Goal: Task Accomplishment & Management: Manage account settings

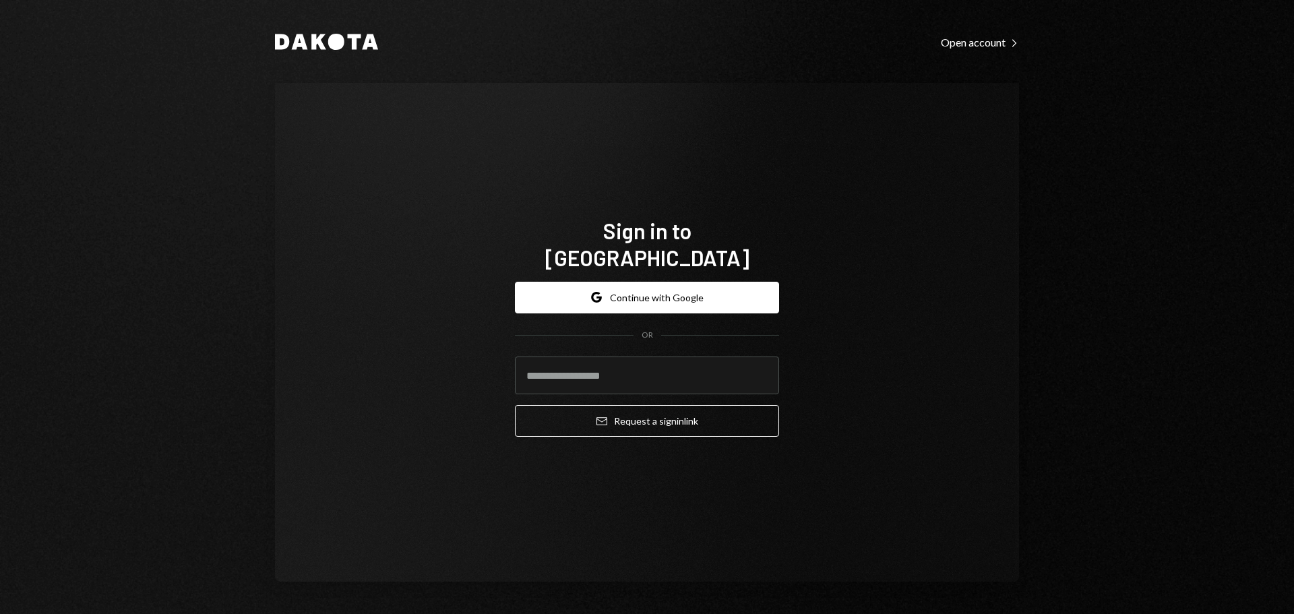
type input "**********"
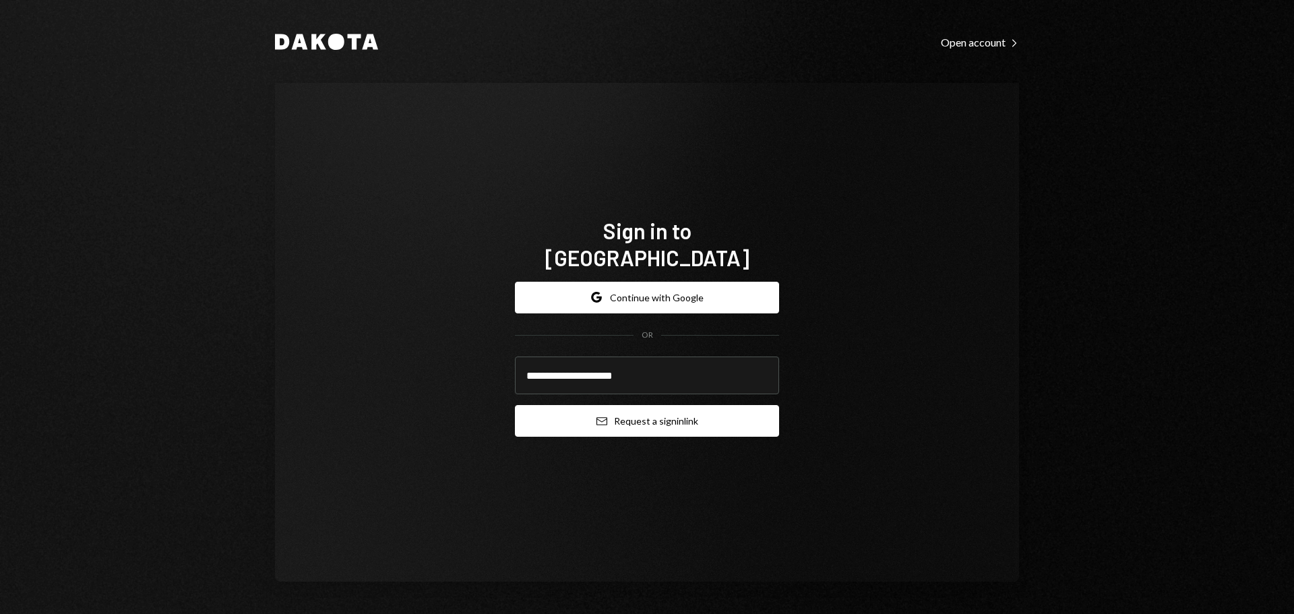
click at [663, 411] on button "Email Request a sign in link" at bounding box center [647, 421] width 264 height 32
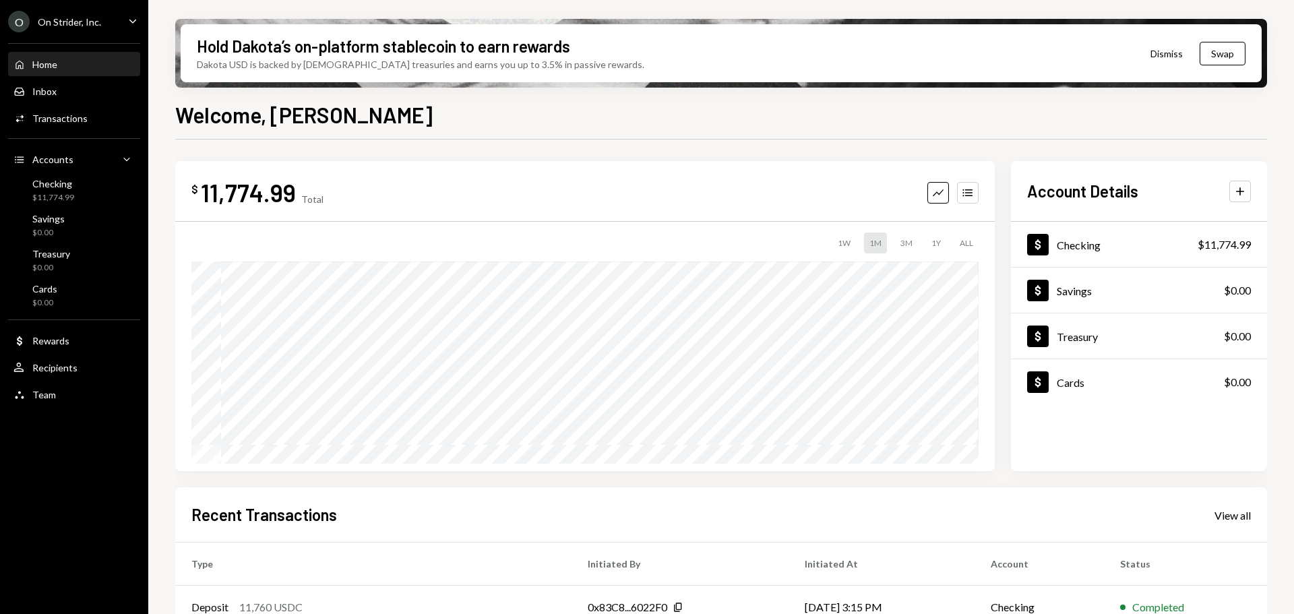
click at [999, 166] on div "$ 11,774.99 Total Graph Accounts 1W 1M 3M 1Y ALL $59.99 Sep 21, 2025 Account De…" at bounding box center [721, 316] width 1092 height 310
click at [1005, 185] on div "$ 11,774.99 Total Graph Accounts 1W 1M 3M 1Y ALL Account Details Plus Dollar Ch…" at bounding box center [721, 316] width 1092 height 310
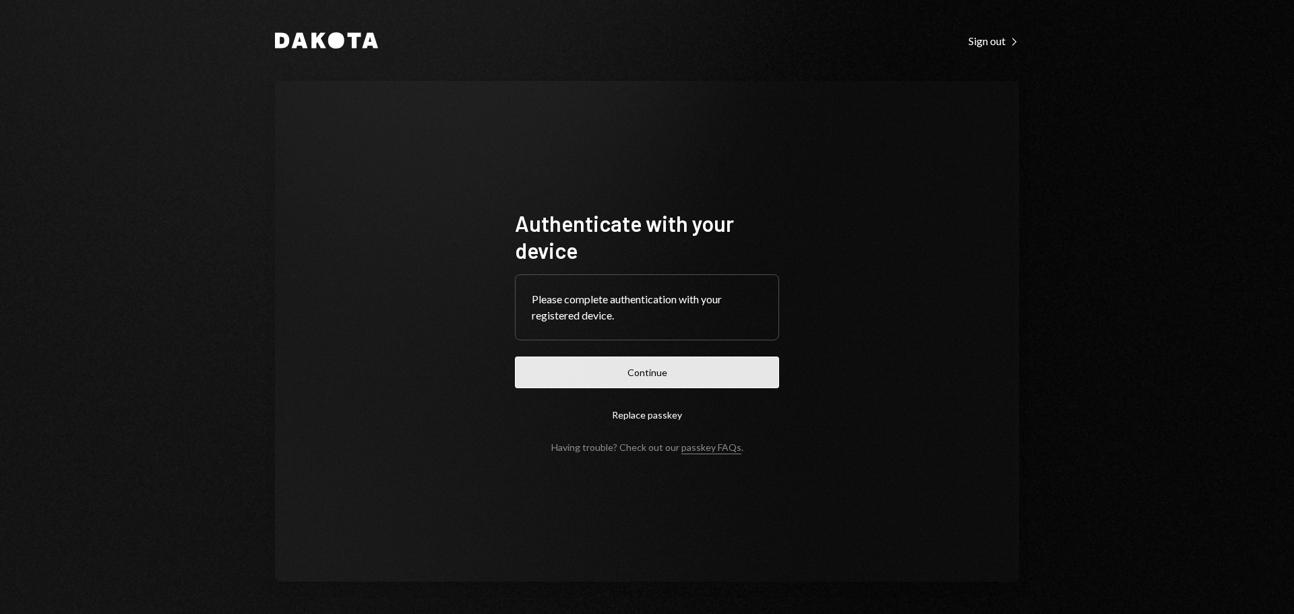
click at [673, 367] on button "Continue" at bounding box center [647, 373] width 264 height 32
click at [669, 376] on button "Continue" at bounding box center [647, 373] width 264 height 32
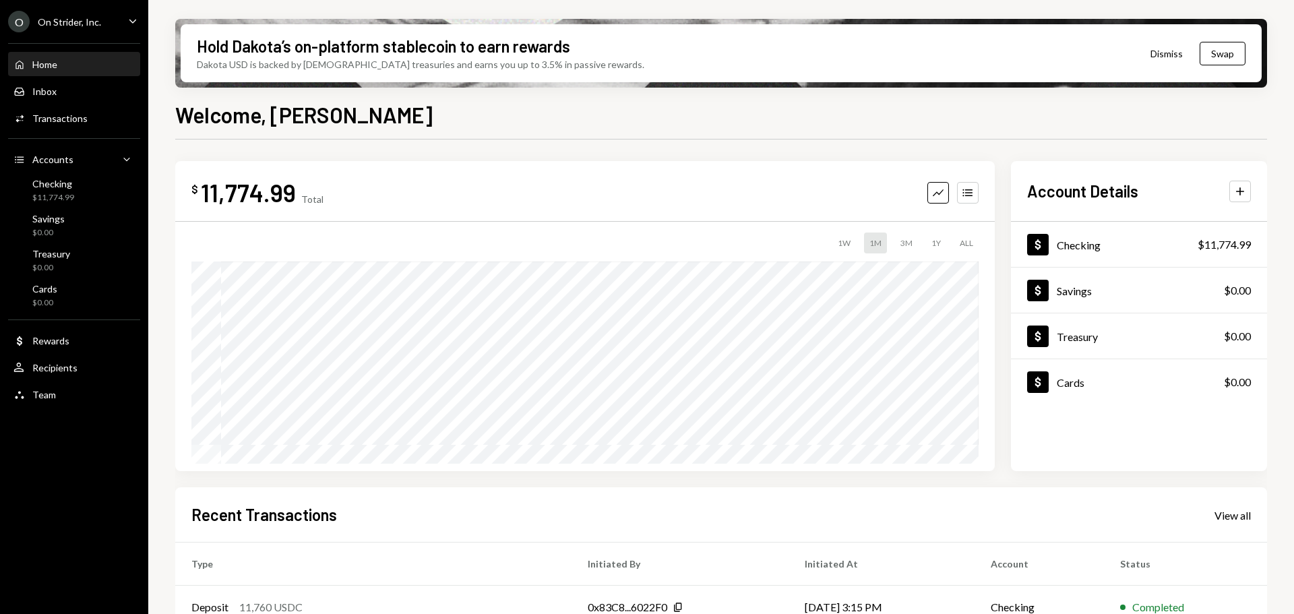
click at [1001, 205] on div "$ 11,774.99 Total Graph Accounts 1W 1M 3M 1Y ALL Account Details Plus Dollar Ch…" at bounding box center [721, 316] width 1092 height 310
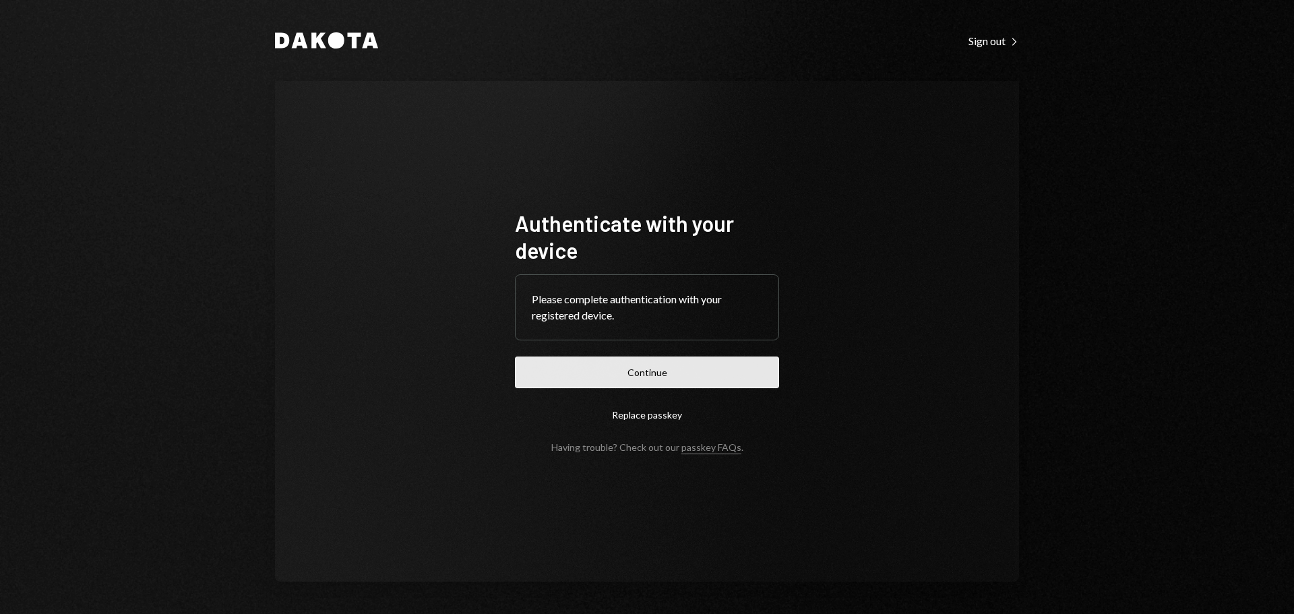
click at [652, 371] on button "Continue" at bounding box center [647, 373] width 264 height 32
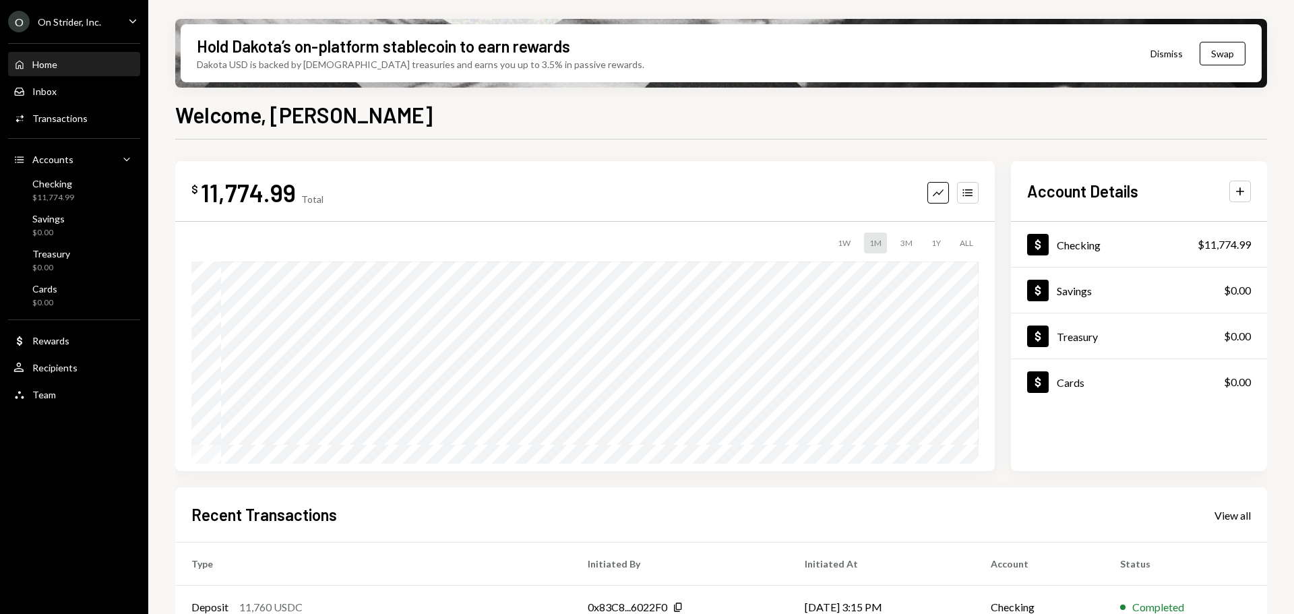
click at [1001, 193] on div "$ 11,774.99 Total Graph Accounts 1W 1M 3M 1Y ALL Account Details Plus Dollar Ch…" at bounding box center [721, 316] width 1092 height 310
click at [1086, 243] on div "Checking" at bounding box center [1079, 245] width 44 height 13
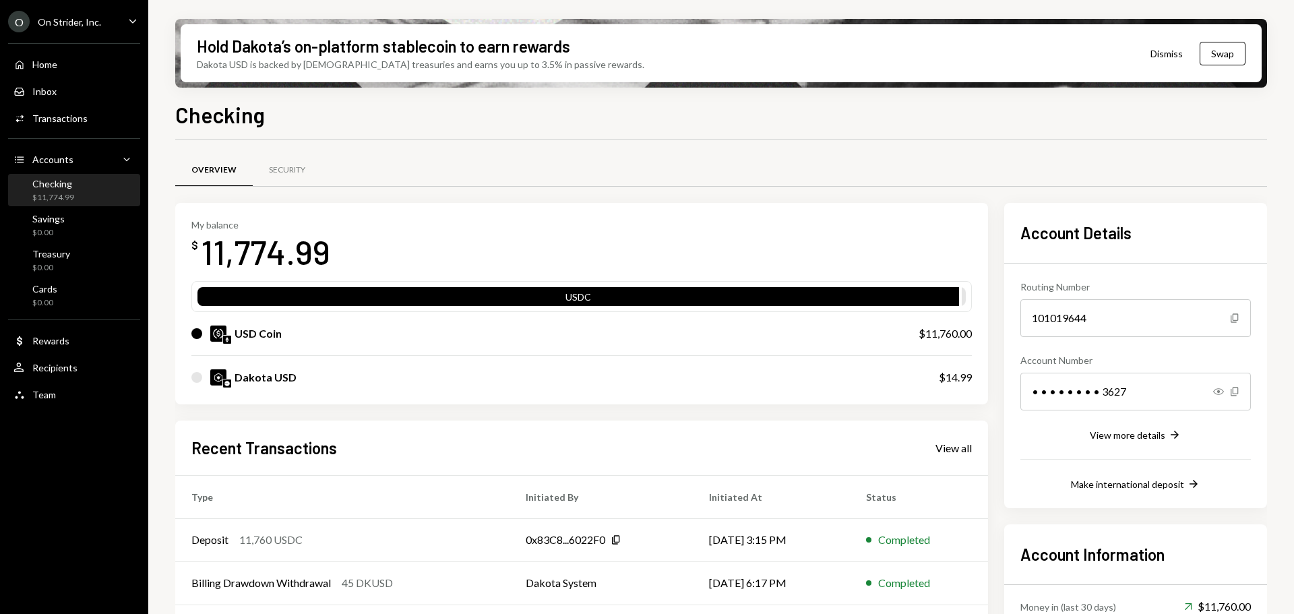
click at [996, 222] on div "My balance $ 11,774.99 USDC USD Coin $11,760.00 Dakota USD $14.99 Recent Transa…" at bounding box center [721, 468] width 1092 height 531
click at [301, 166] on div "Security" at bounding box center [287, 169] width 36 height 11
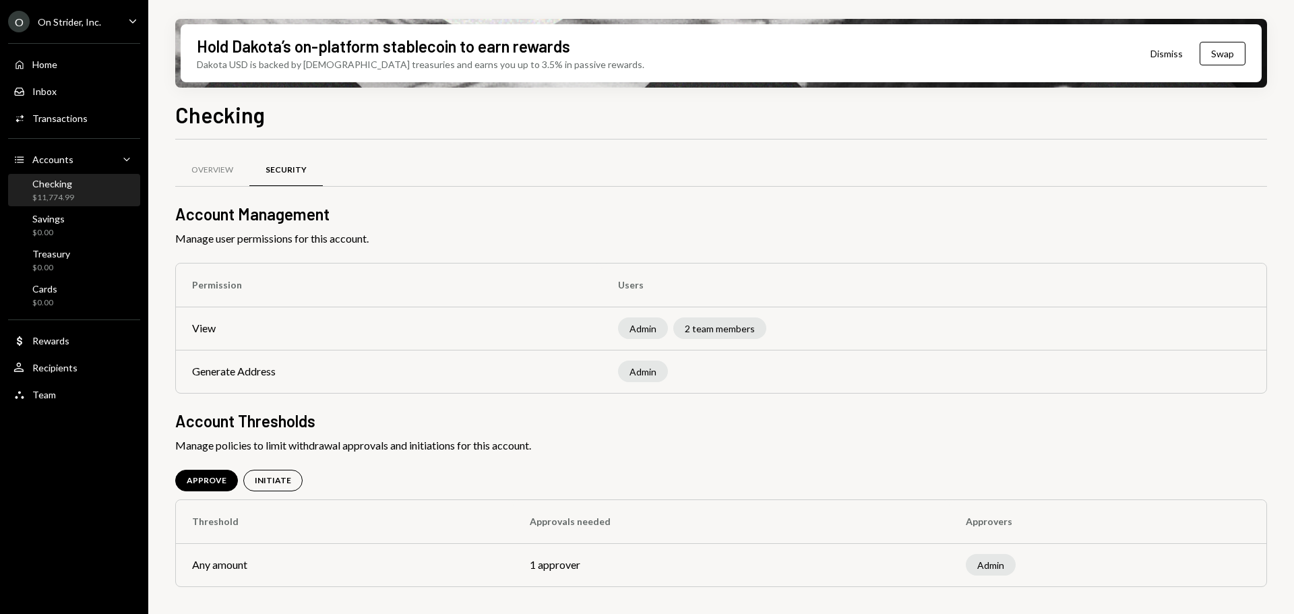
click at [51, 189] on div "Checking $11,774.99" at bounding box center [53, 191] width 42 height 26
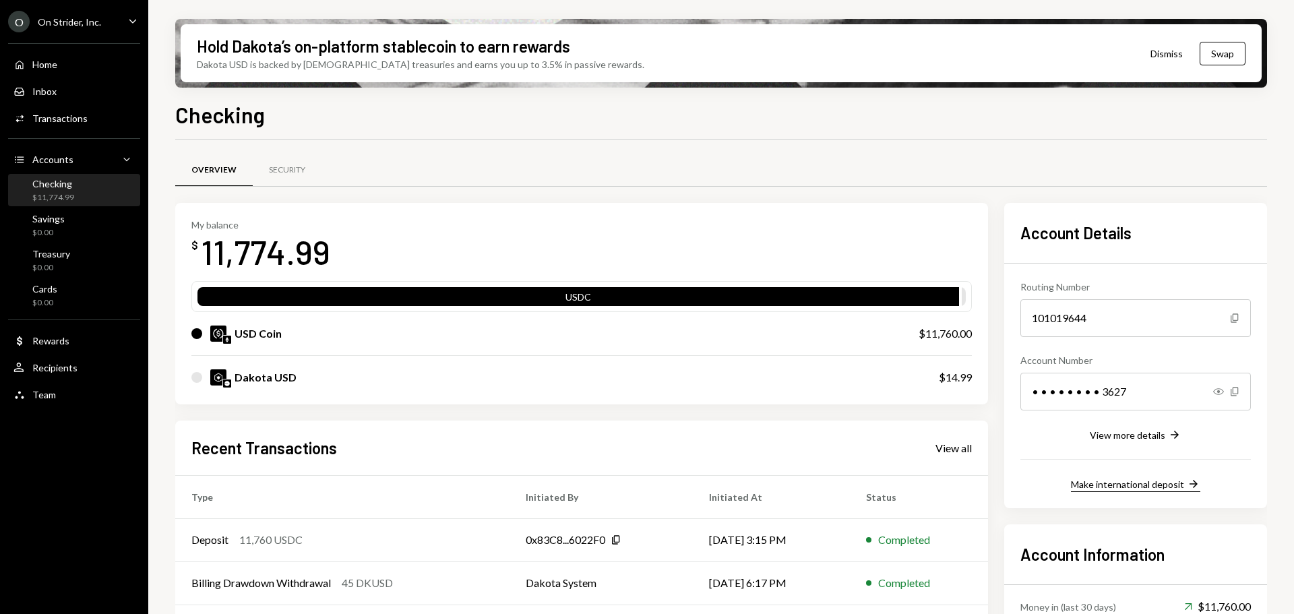
click at [1159, 485] on div "Make international deposit" at bounding box center [1127, 484] width 113 height 11
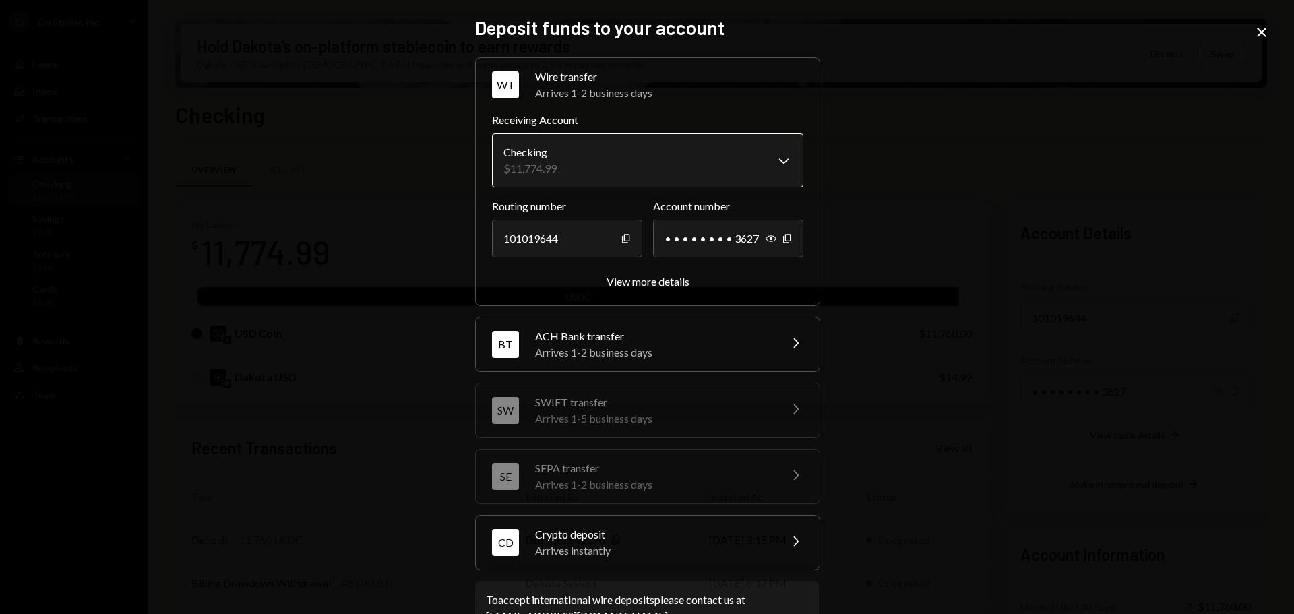
click at [776, 156] on body "O On Strider, Inc. Caret Down Home Home Inbox Inbox Activities Transactions Acc…" at bounding box center [647, 307] width 1294 height 614
click at [766, 239] on icon "Show" at bounding box center [771, 238] width 11 height 11
click at [638, 284] on div "View more details" at bounding box center [648, 281] width 83 height 13
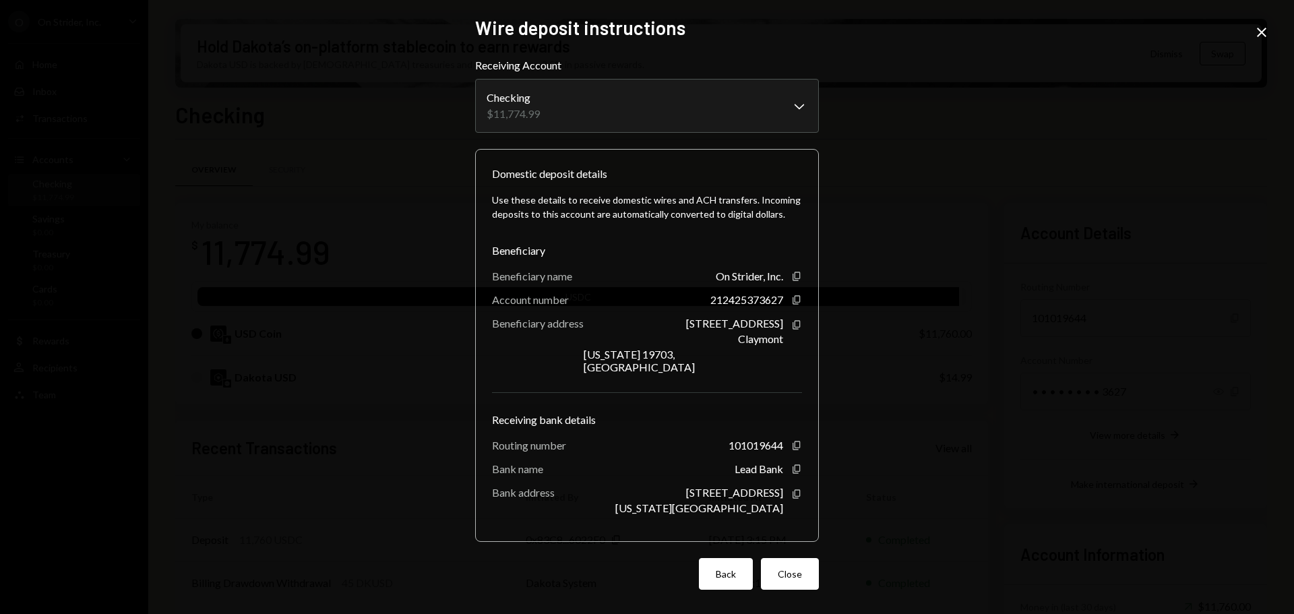
click at [735, 559] on button "Back" at bounding box center [726, 574] width 54 height 32
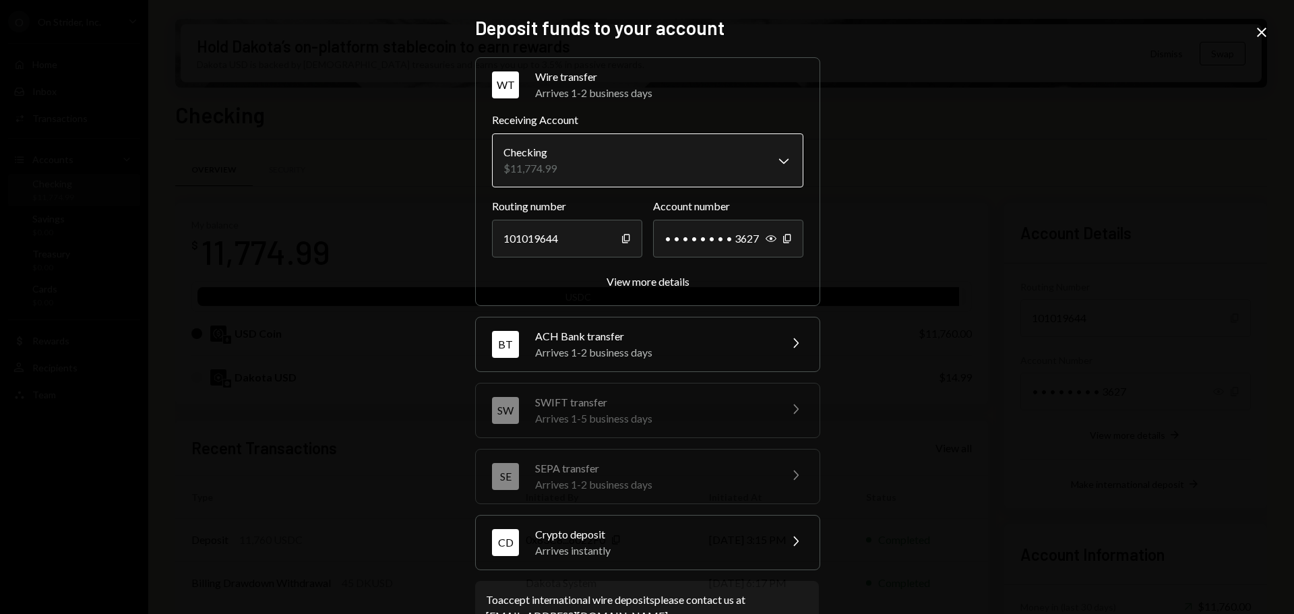
click at [752, 156] on body "O On Strider, Inc. Caret Down Home Home Inbox Inbox Activities Transactions Acc…" at bounding box center [647, 307] width 1294 height 614
click at [1268, 29] on icon "Close" at bounding box center [1262, 32] width 16 height 16
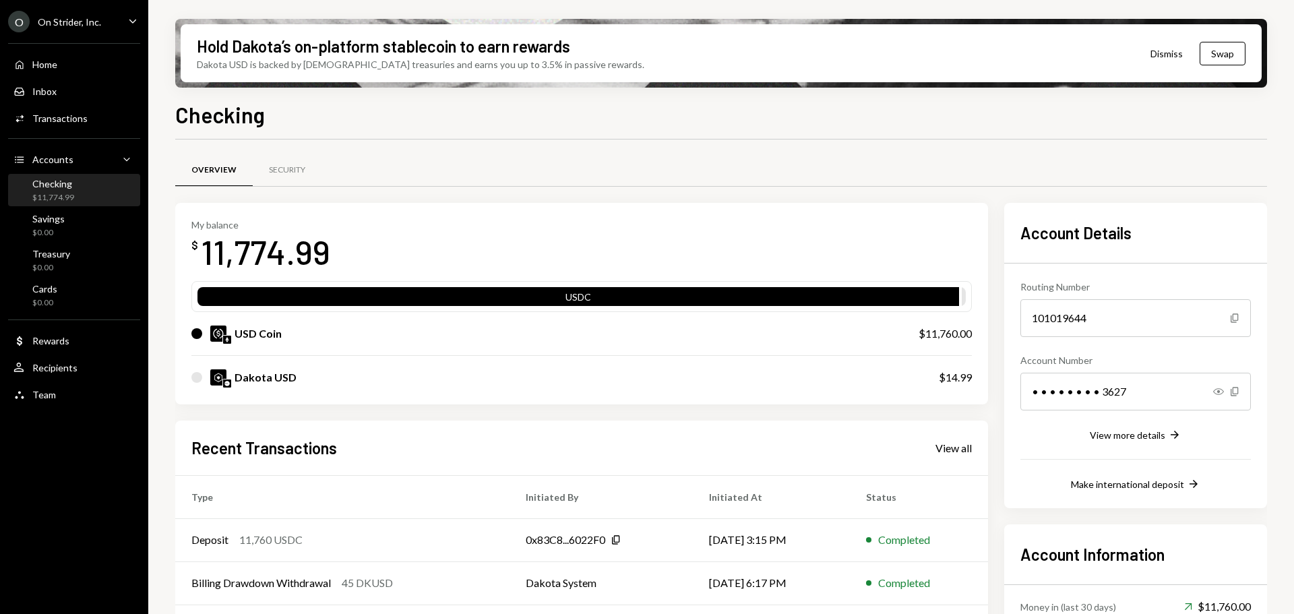
click at [583, 292] on div "USDC" at bounding box center [578, 299] width 762 height 19
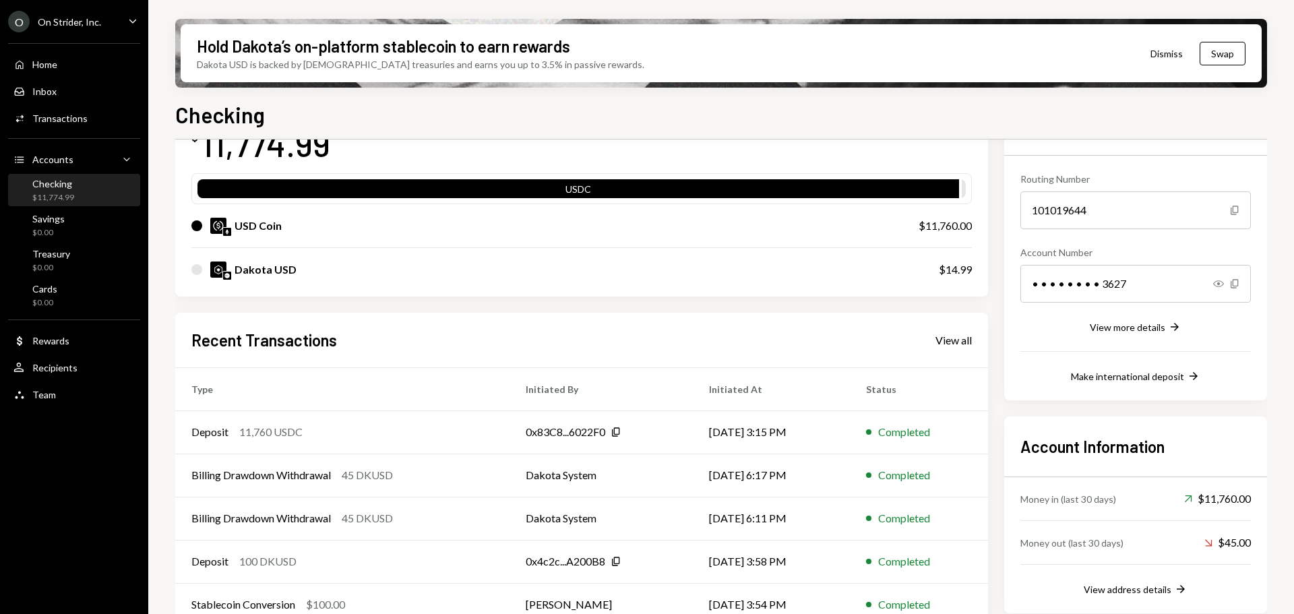
scroll to position [131, 0]
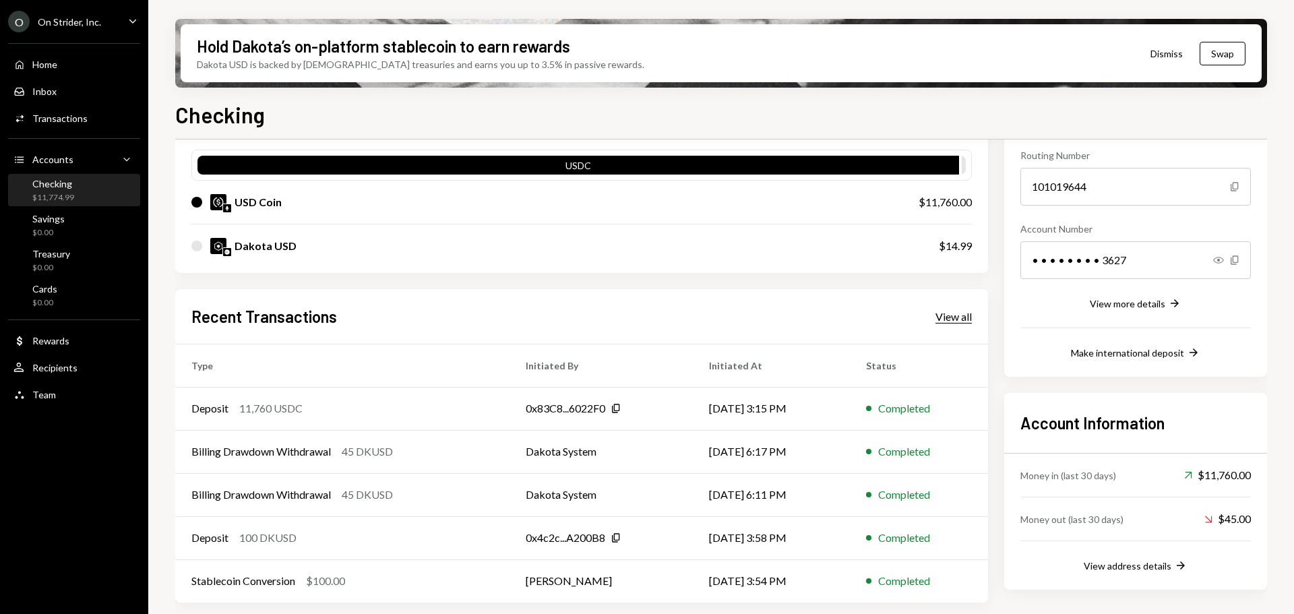
click at [941, 319] on div "View all" at bounding box center [953, 316] width 36 height 13
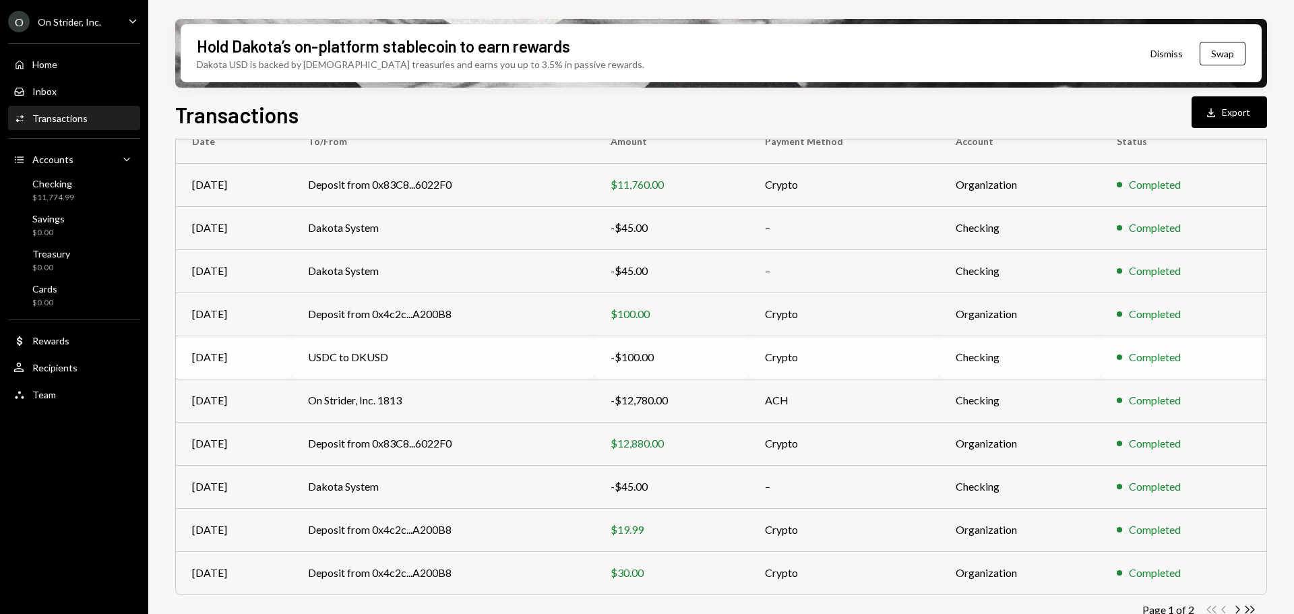
scroll to position [154, 0]
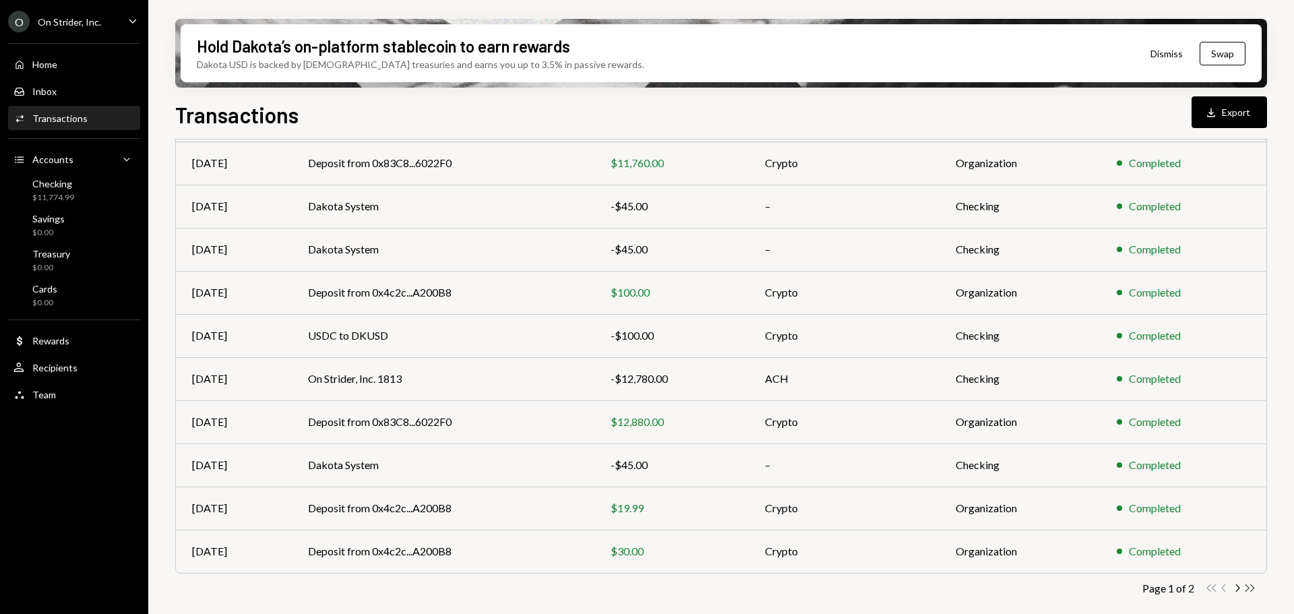
click at [1254, 590] on icon "Double Arrow Right" at bounding box center [1249, 588] width 13 height 13
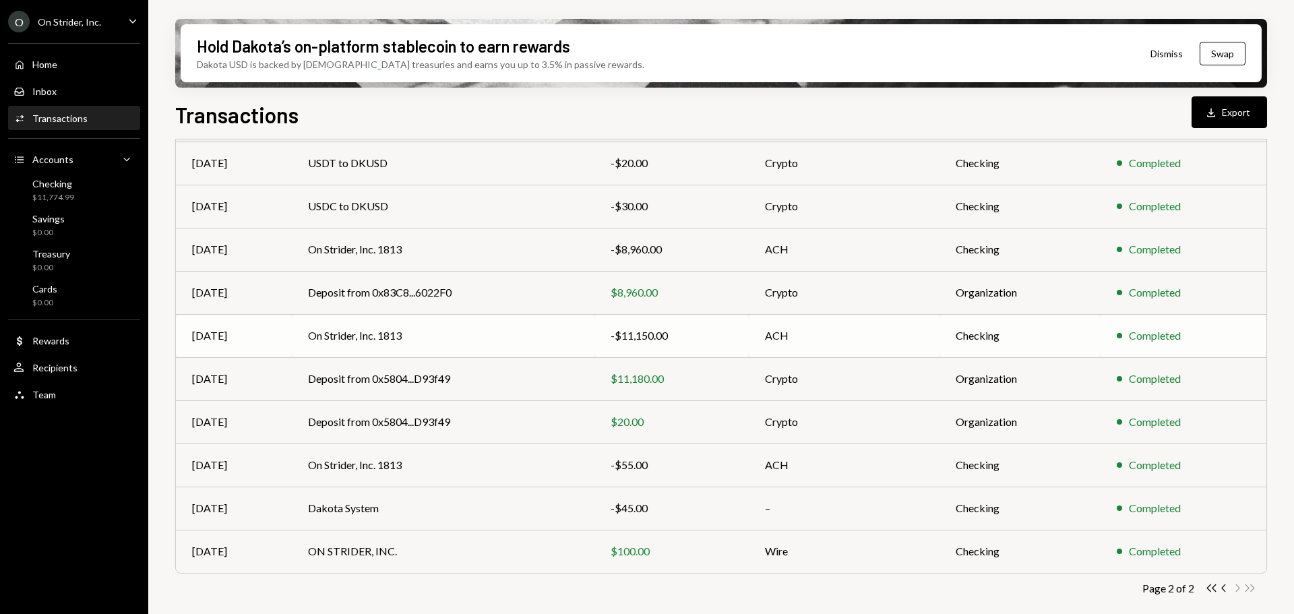
click at [405, 331] on td "On Strider, Inc. 1813" at bounding box center [443, 335] width 303 height 43
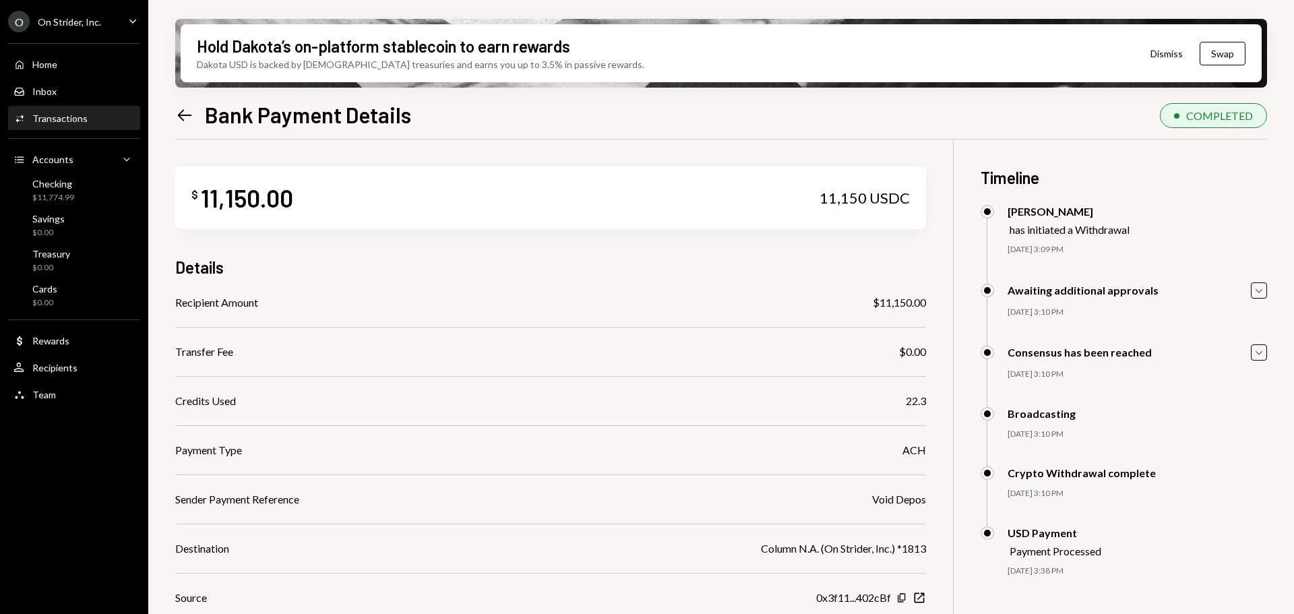
click at [183, 111] on icon at bounding box center [185, 114] width 14 height 11
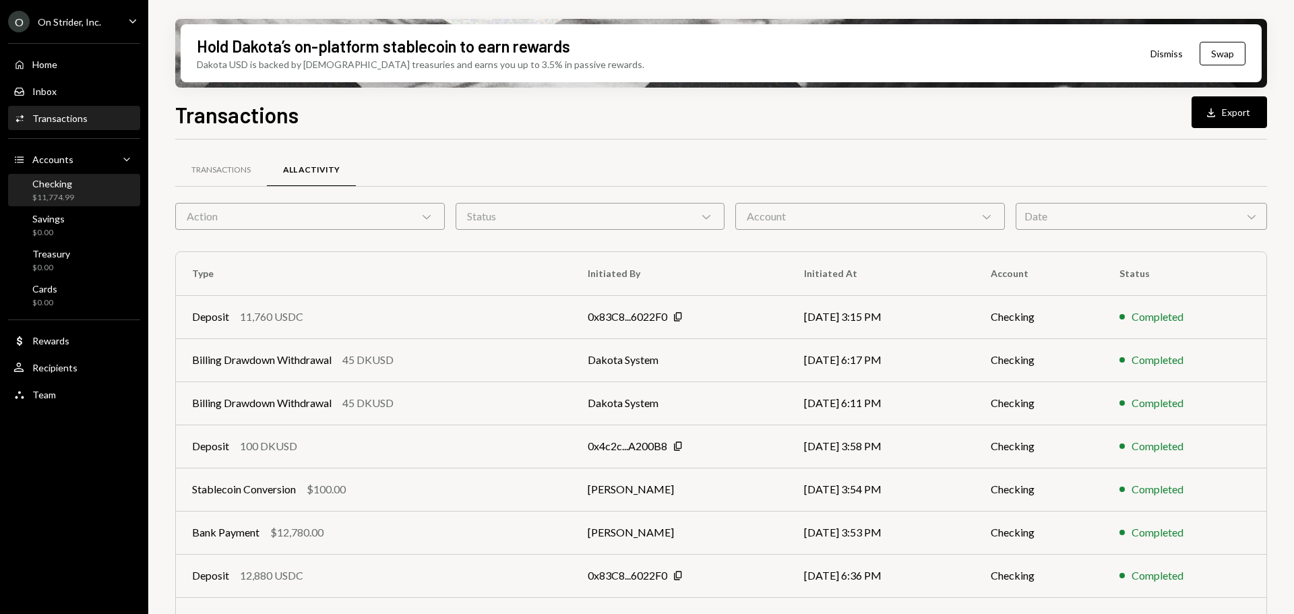
click at [62, 196] on div "$11,774.99" at bounding box center [53, 197] width 42 height 11
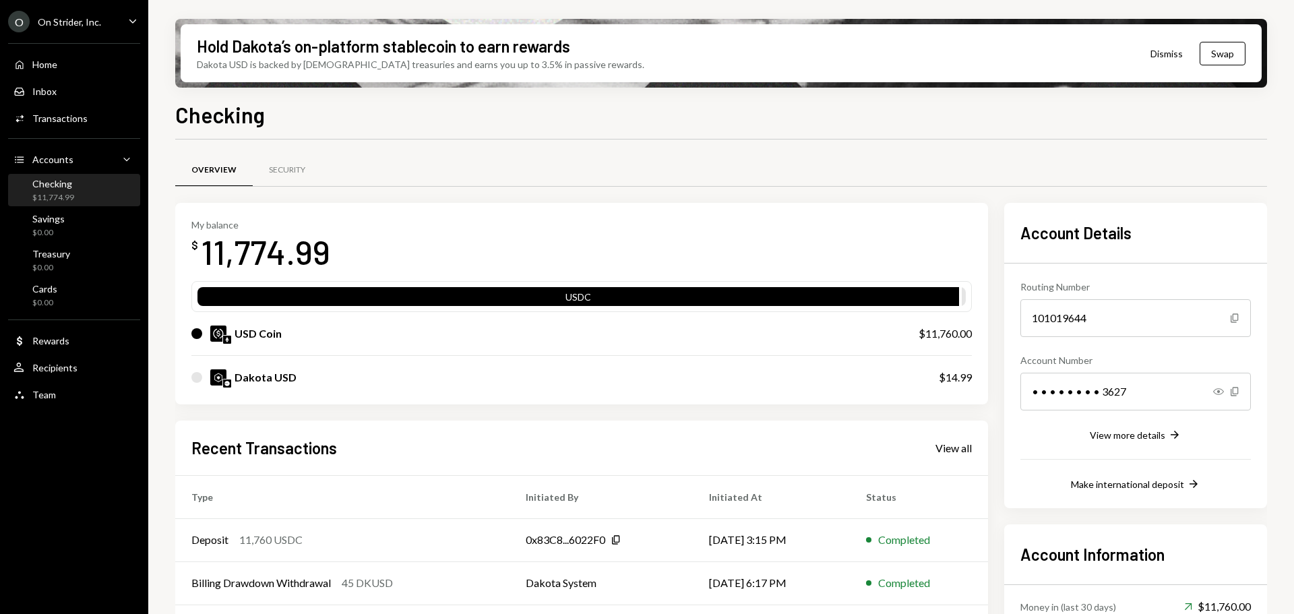
click at [373, 343] on div "USD Coin $11,760.00" at bounding box center [581, 333] width 780 height 43
click at [999, 287] on div "My balance $ 11,774.99 USDC USD Coin $11,760.00 Dakota USD $14.99 Recent Transa…" at bounding box center [721, 468] width 1092 height 531
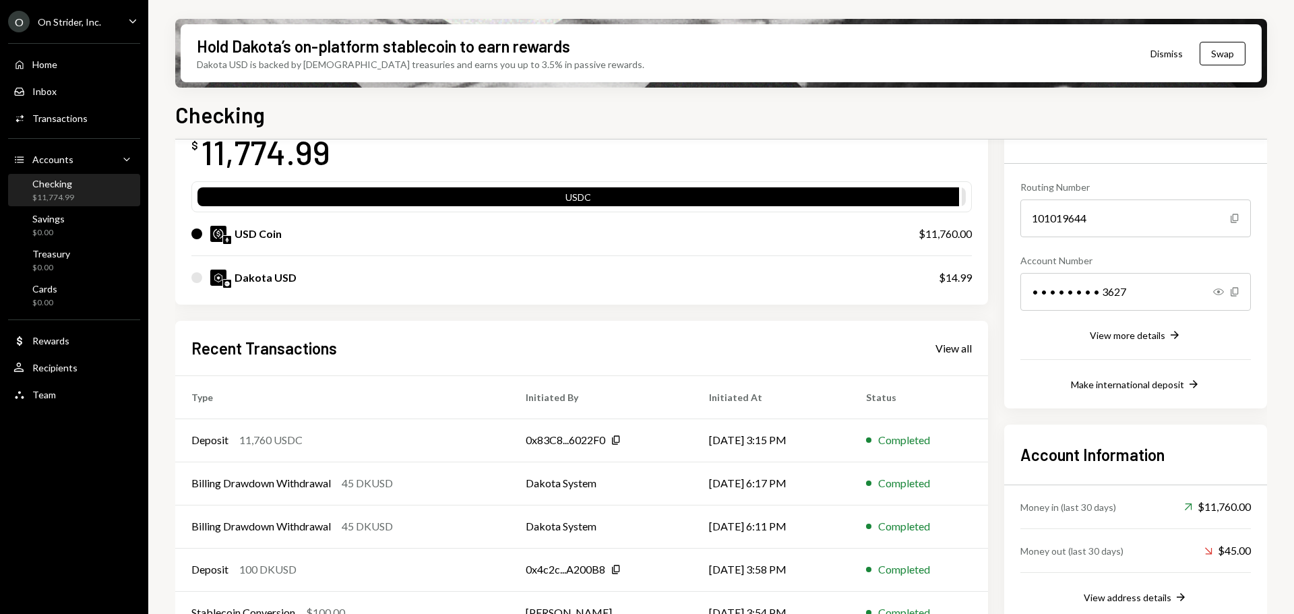
scroll to position [131, 0]
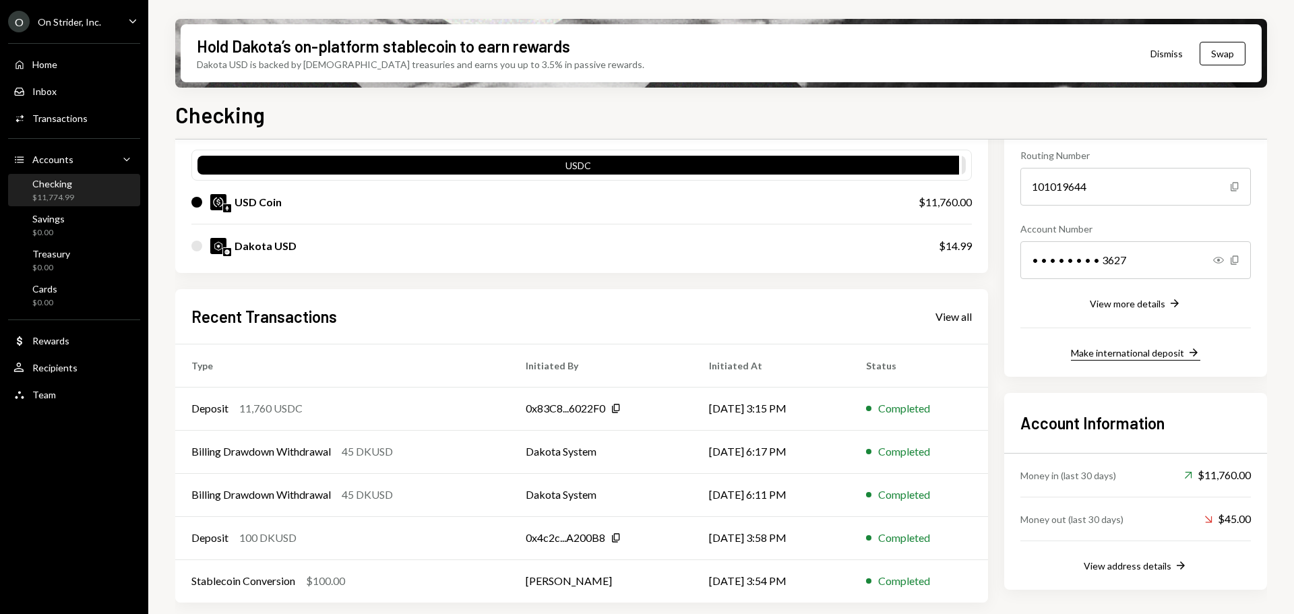
click at [1116, 357] on div "Make international deposit" at bounding box center [1127, 352] width 113 height 11
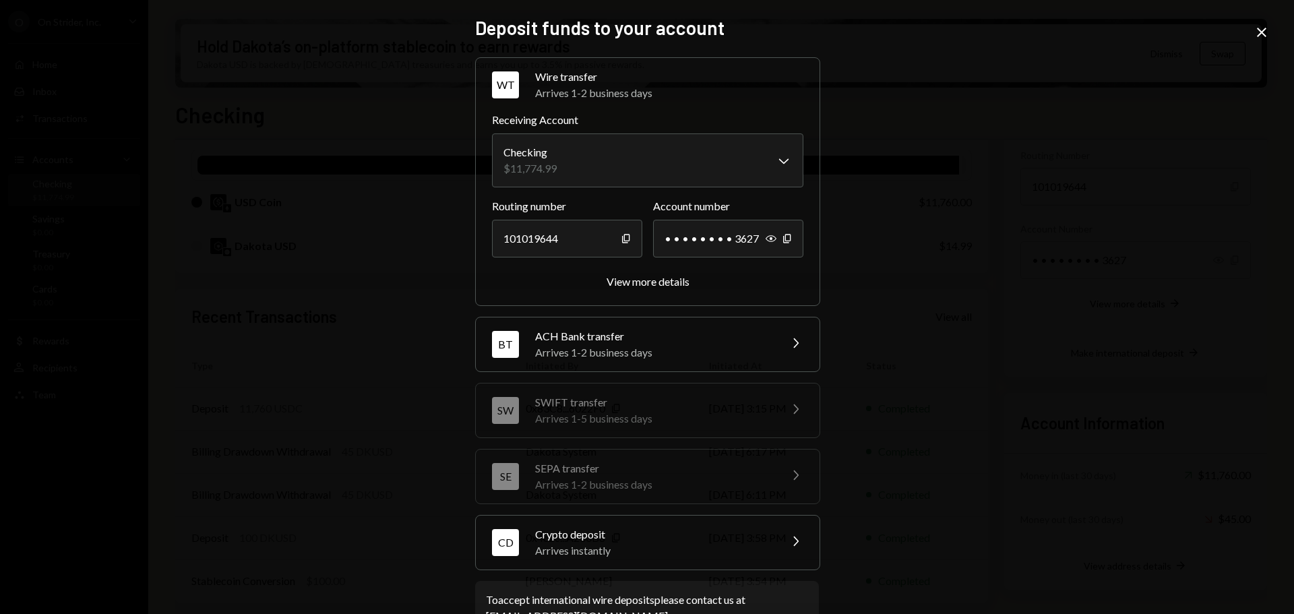
click at [1268, 29] on icon "Close" at bounding box center [1262, 32] width 16 height 16
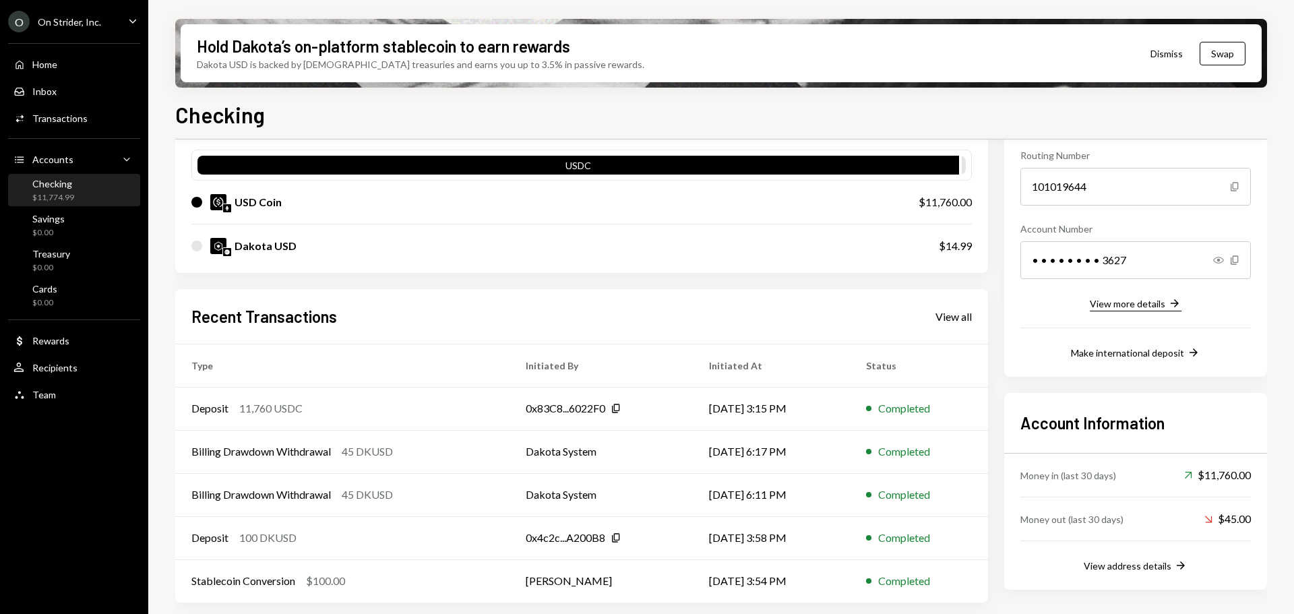
click at [1116, 305] on div "View more details" at bounding box center [1127, 303] width 75 height 11
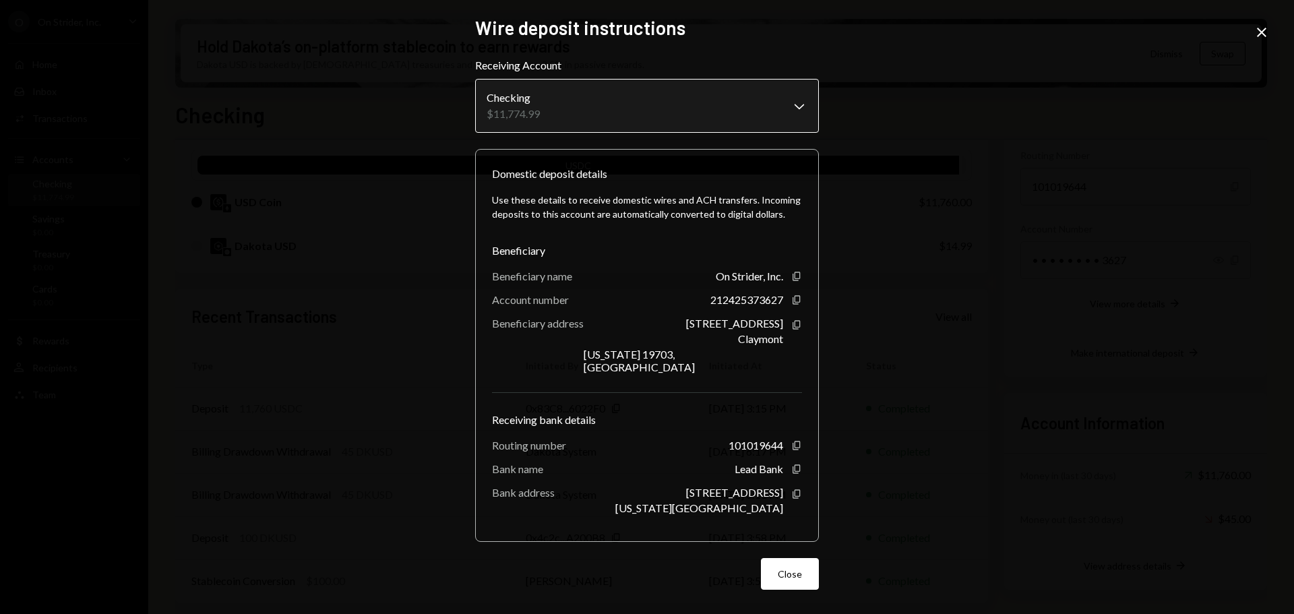
click at [704, 101] on body "O On Strider, Inc. Caret Down Home Home Inbox Inbox Activities Transactions Acc…" at bounding box center [647, 307] width 1294 height 614
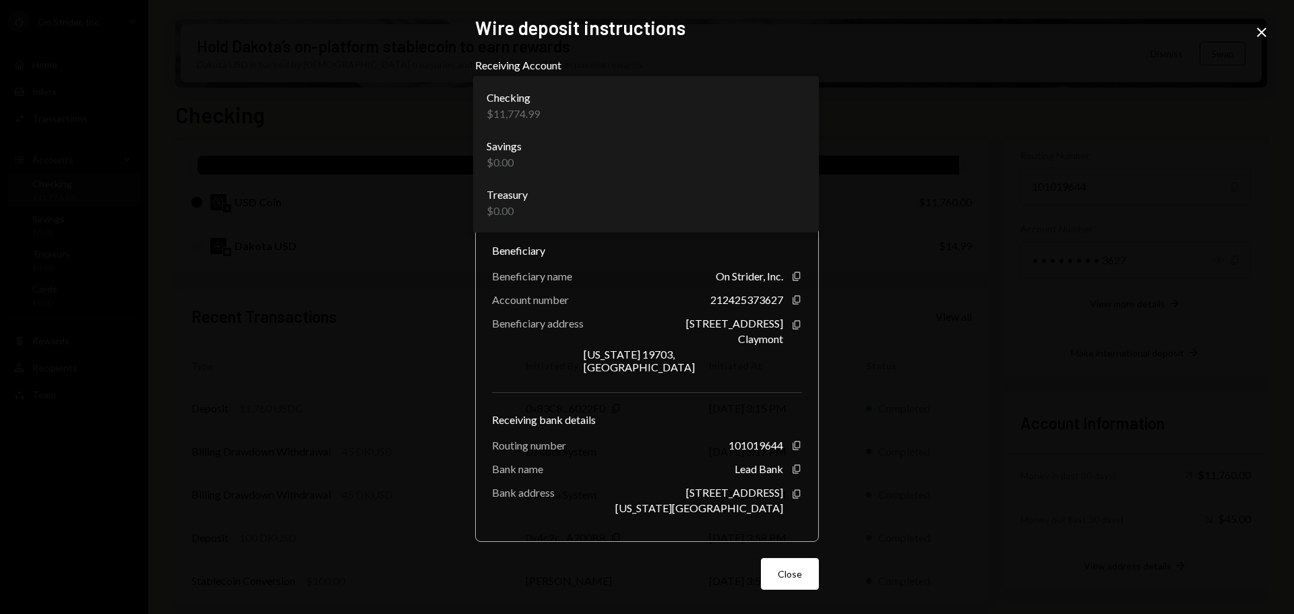
click at [1258, 36] on icon at bounding box center [1261, 32] width 9 height 9
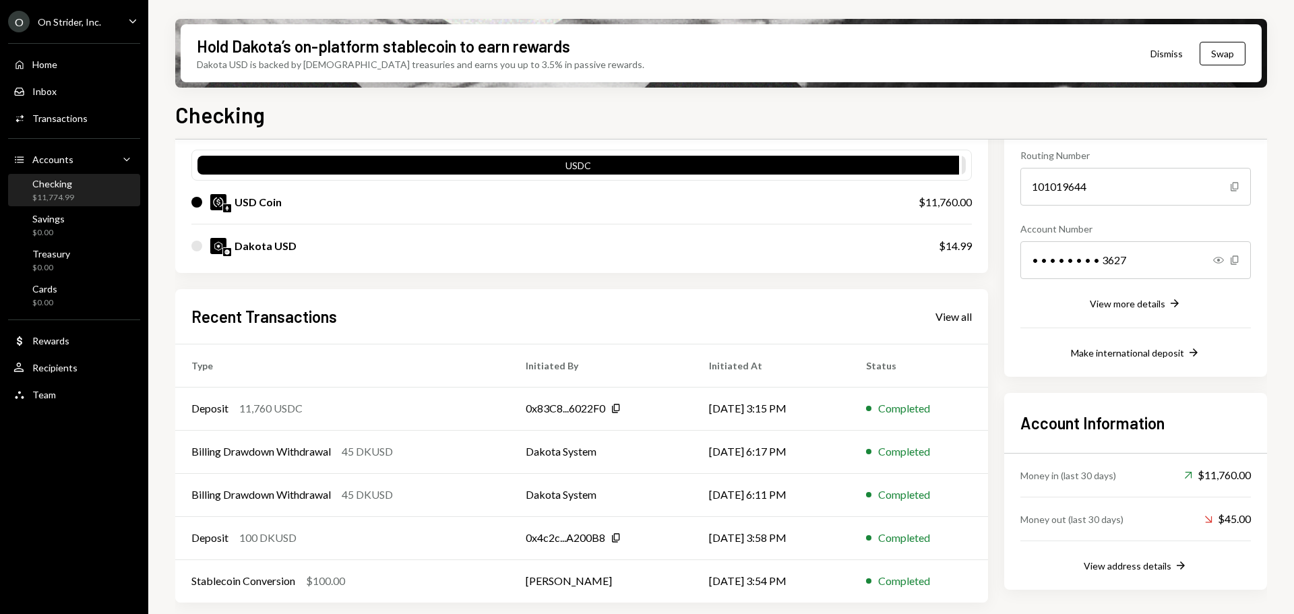
click at [993, 212] on div "My balance $ 11,774.99 USDC USD Coin $11,760.00 Dakota USD $14.99 Recent Transa…" at bounding box center [721, 336] width 1092 height 531
click at [999, 253] on div "My balance $ 11,774.99 USDC USD Coin $11,760.00 Dakota USD $14.99 Recent Transa…" at bounding box center [721, 336] width 1092 height 531
click at [1132, 346] on button "Make international deposit Right Arrow" at bounding box center [1135, 353] width 129 height 15
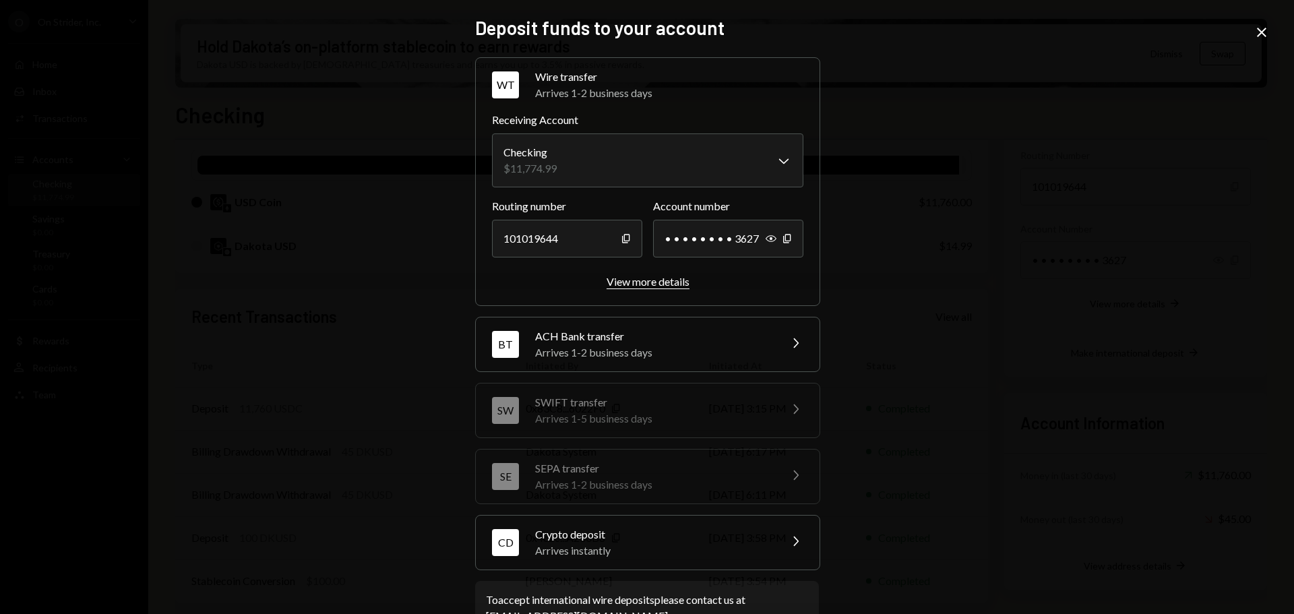
click at [646, 284] on div "View more details" at bounding box center [648, 281] width 83 height 13
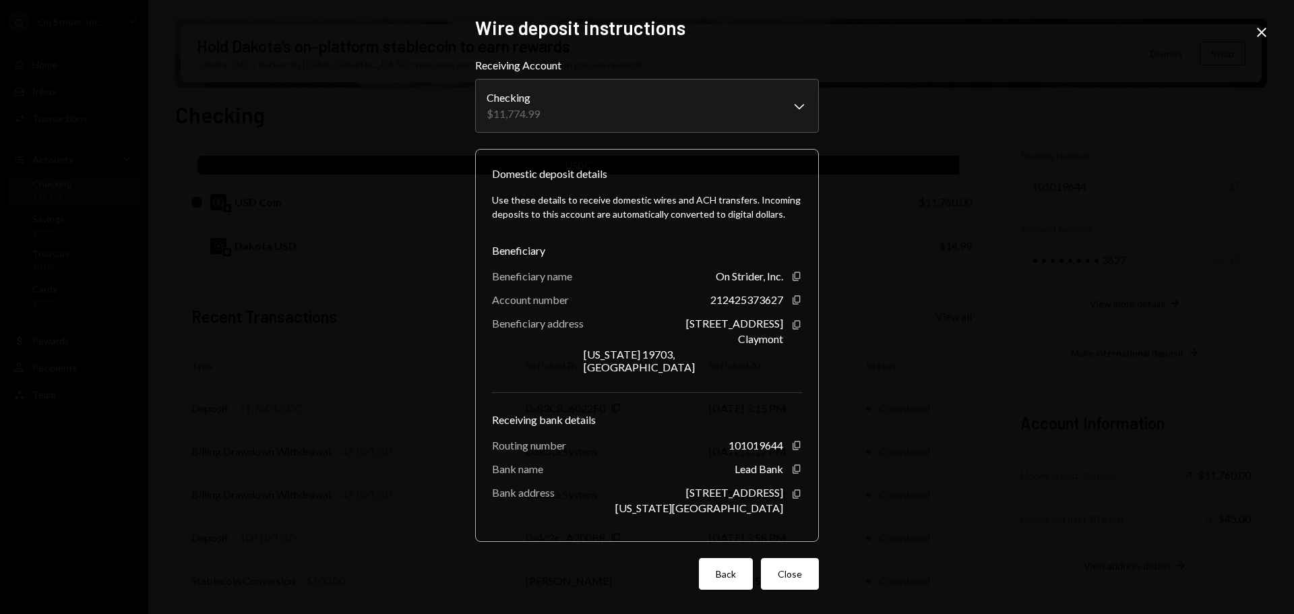
click at [725, 558] on button "Back" at bounding box center [726, 574] width 54 height 32
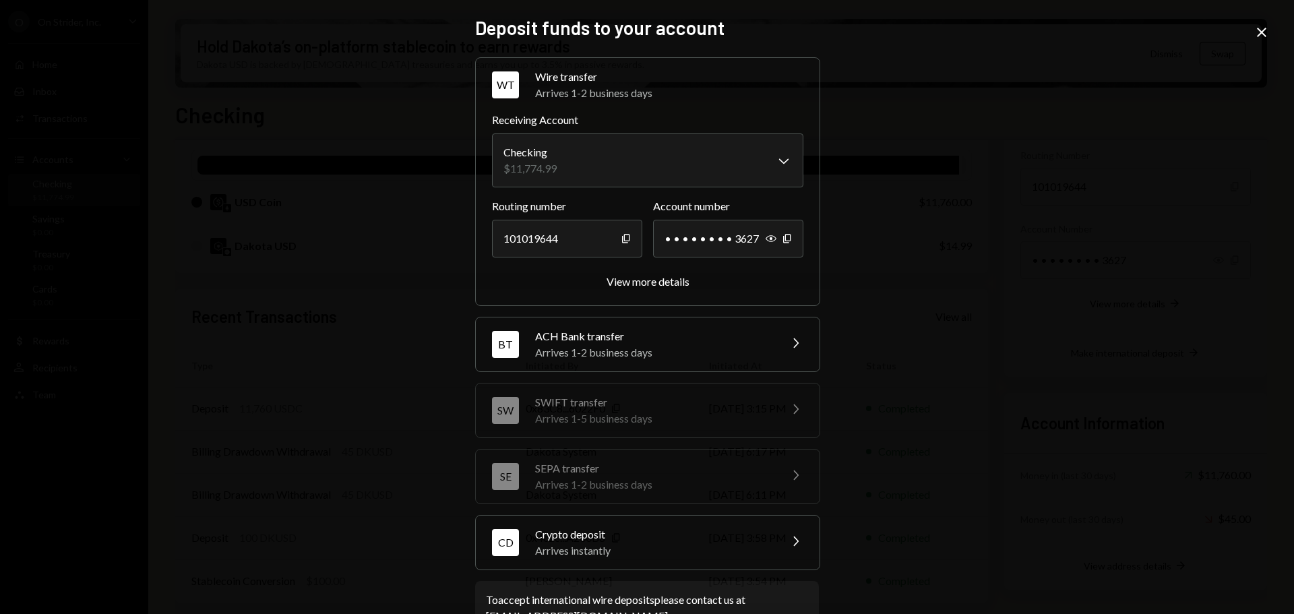
click at [1265, 33] on icon "Close" at bounding box center [1262, 32] width 16 height 16
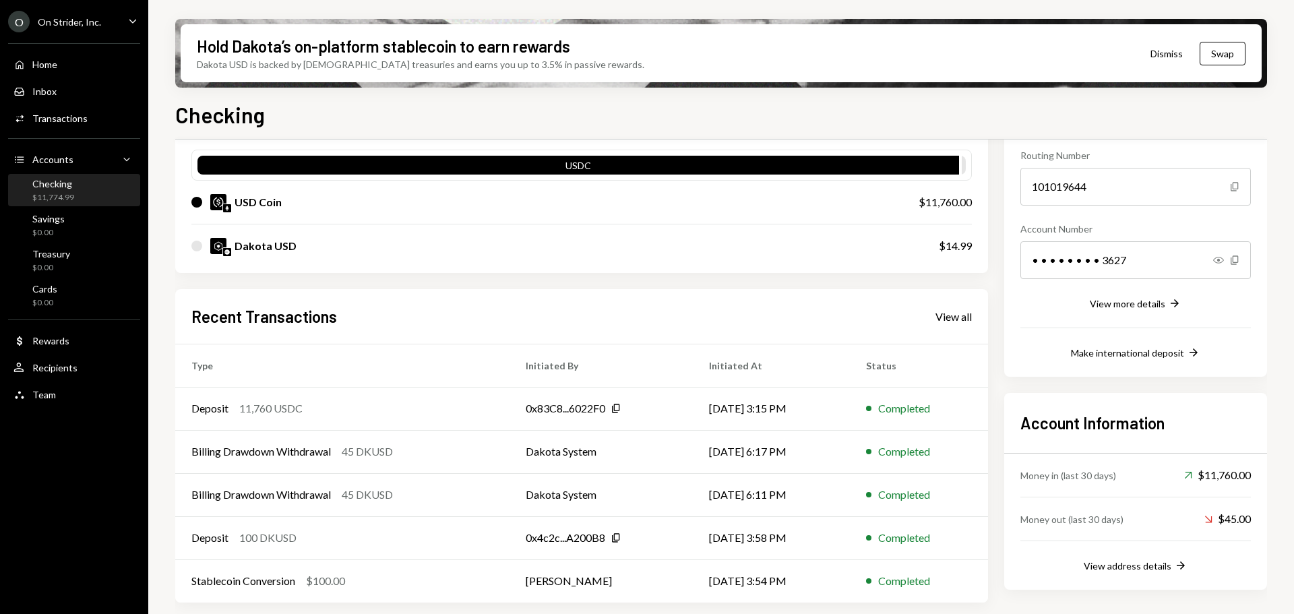
click at [993, 281] on div "My balance $ 11,774.99 USDC USD Coin $11,760.00 Dakota USD $14.99 Recent Transa…" at bounding box center [721, 336] width 1092 height 531
click at [990, 268] on div "My balance $ 11,774.99 USDC USD Coin $11,760.00 Dakota USD $14.99 Recent Transa…" at bounding box center [721, 336] width 1092 height 531
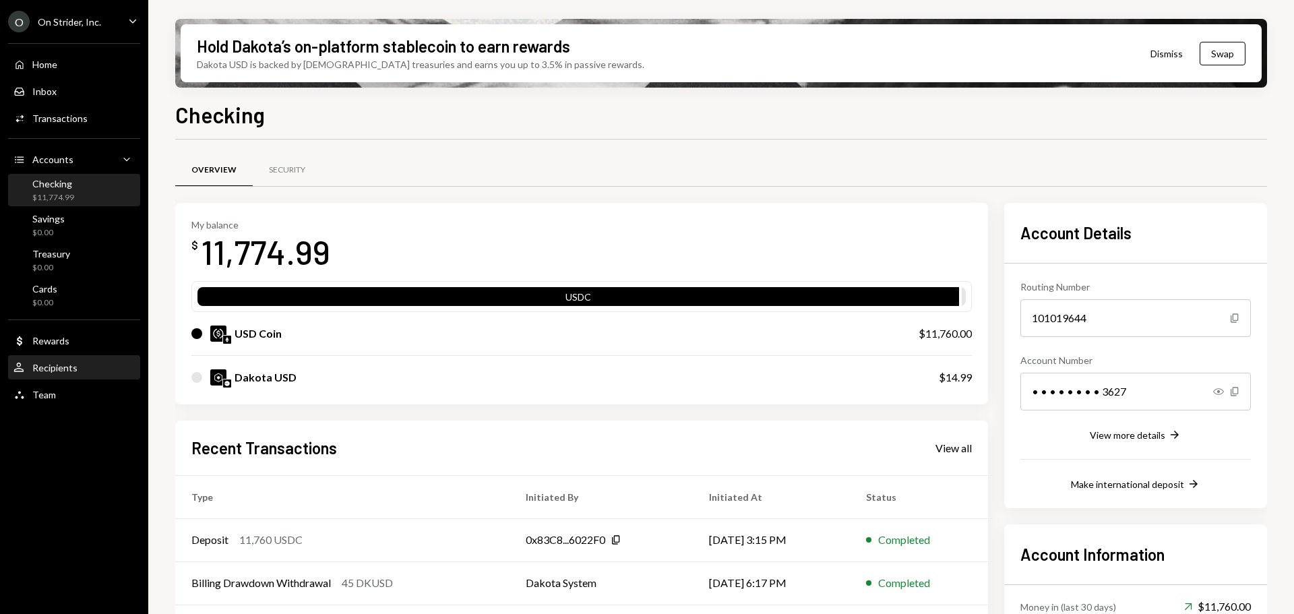
click at [69, 363] on div "Recipients" at bounding box center [54, 367] width 45 height 11
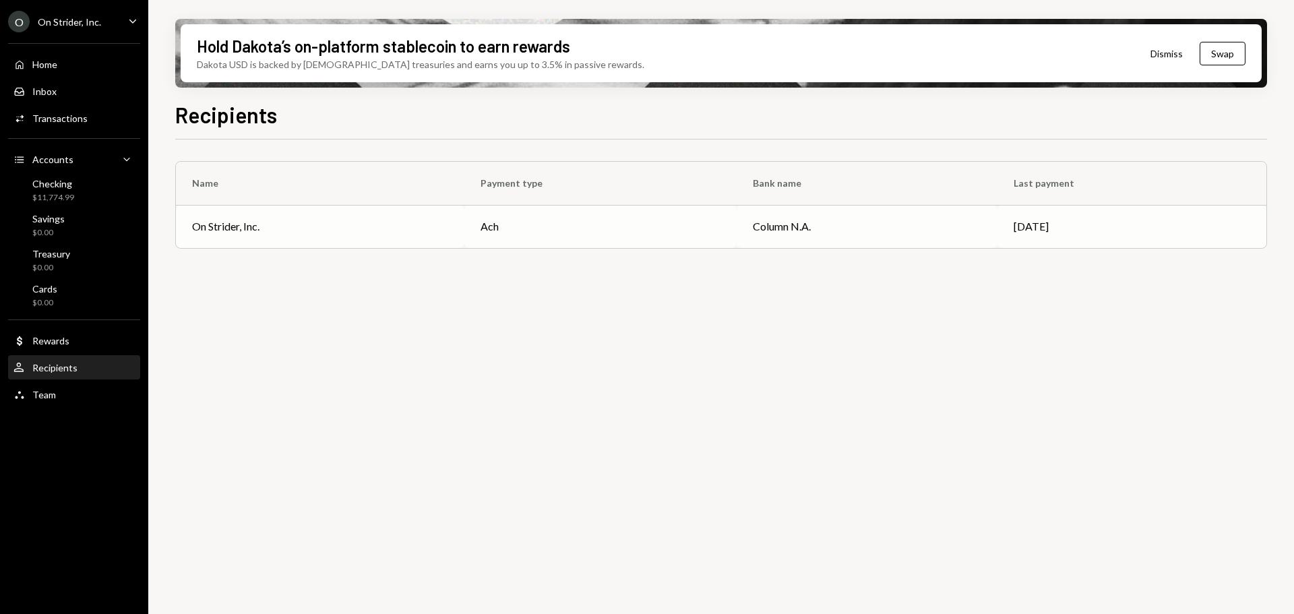
click at [404, 238] on td "On Strider, Inc." at bounding box center [320, 226] width 288 height 43
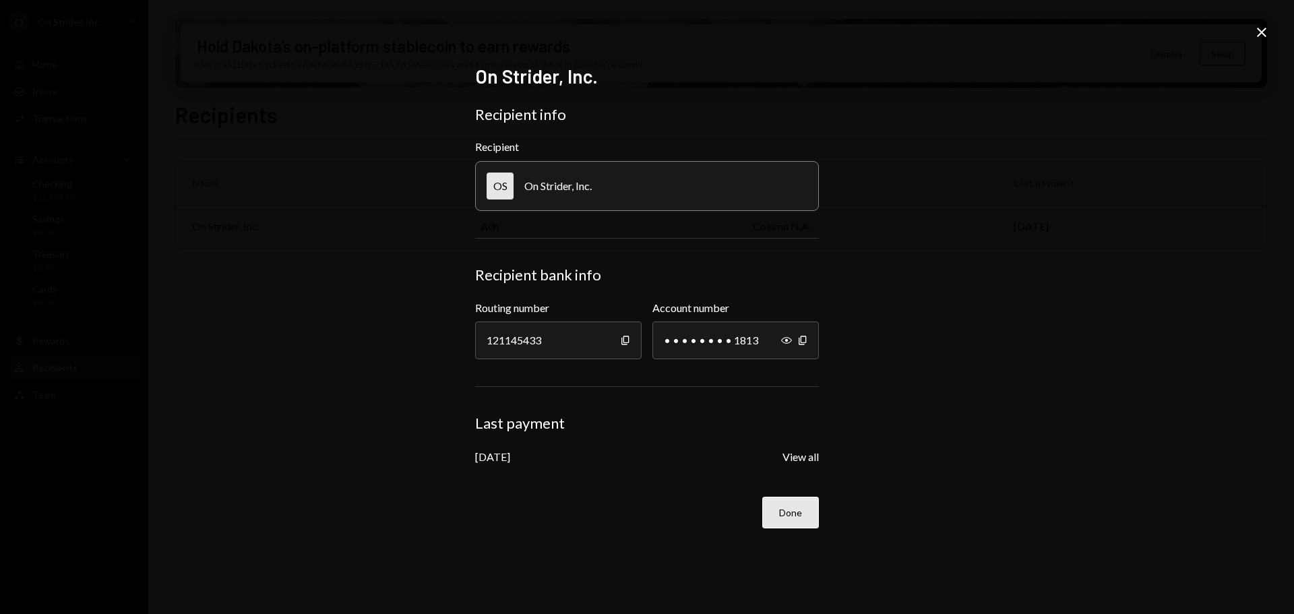
click at [799, 512] on button "Done" at bounding box center [790, 513] width 57 height 32
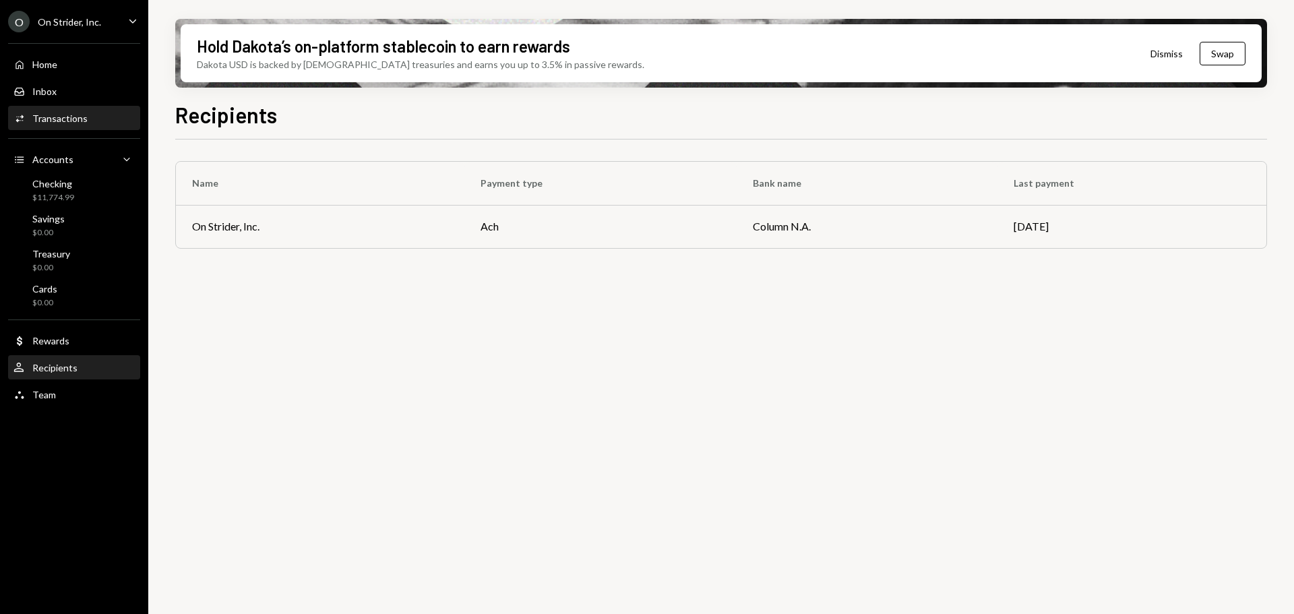
click at [65, 109] on div "Activities Transactions" at bounding box center [73, 118] width 121 height 23
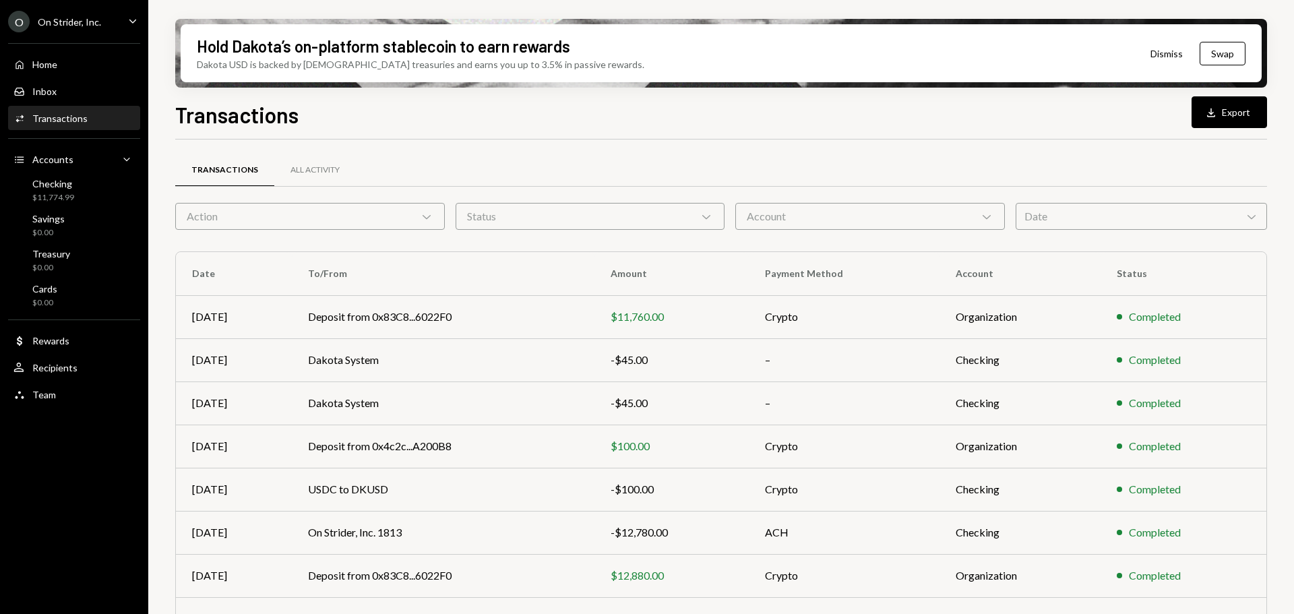
click at [1169, 52] on button "Dismiss" at bounding box center [1167, 54] width 66 height 32
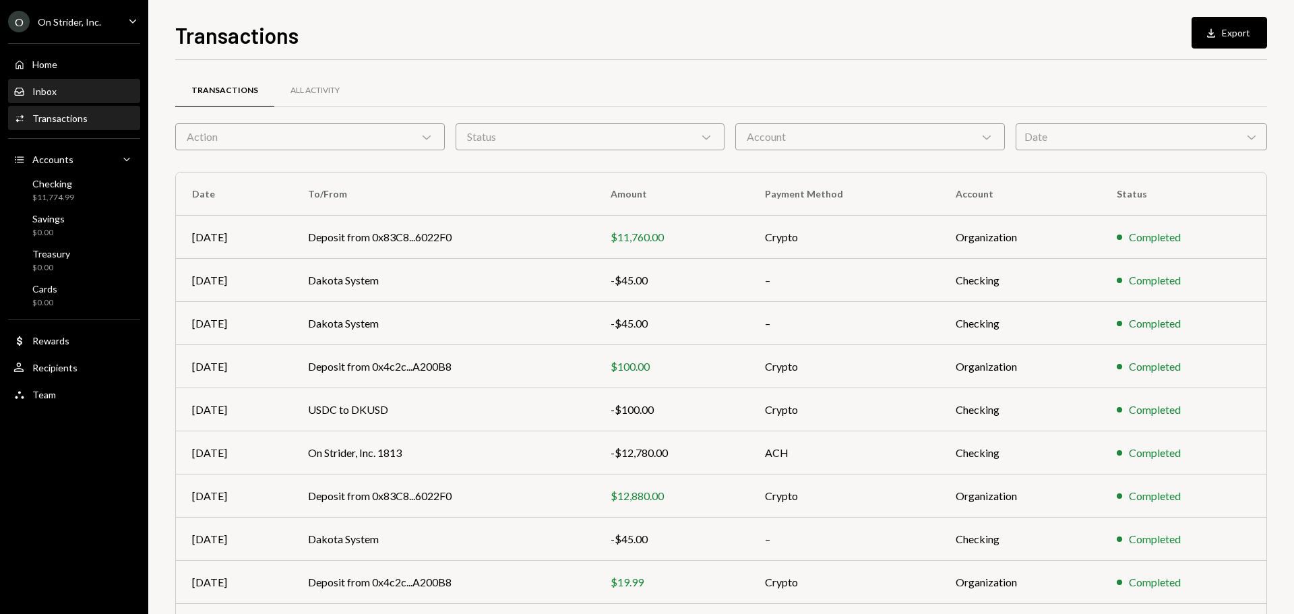
click at [56, 82] on div "Inbox Inbox" at bounding box center [73, 91] width 121 height 23
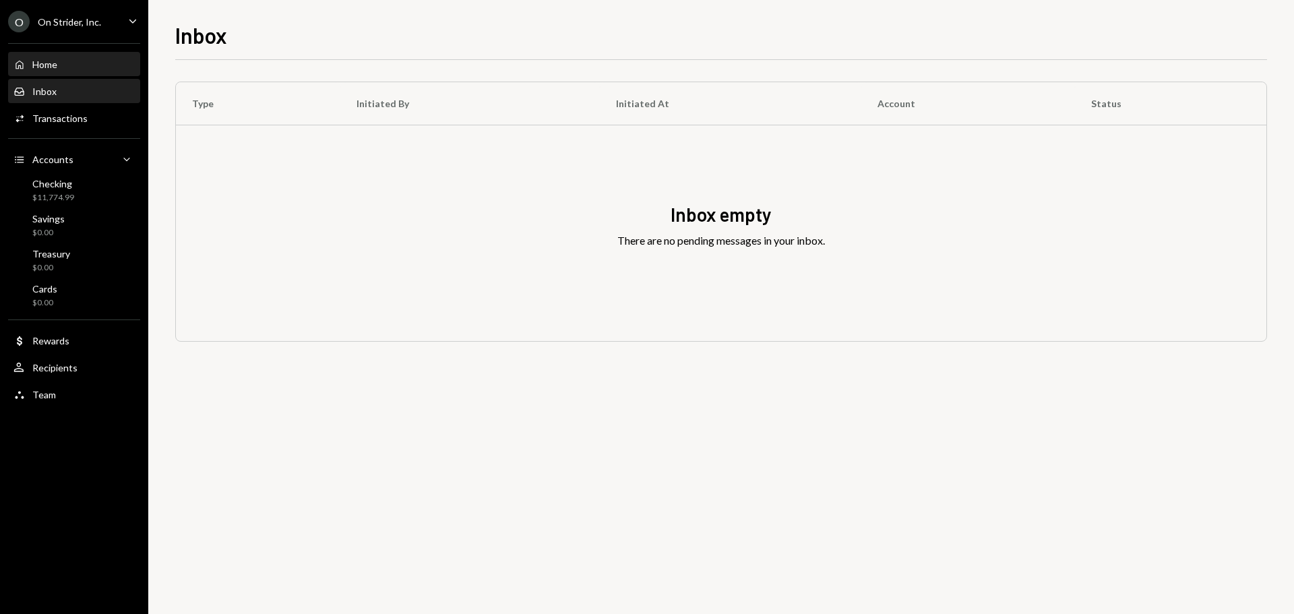
click at [61, 61] on div "Home Home" at bounding box center [73, 65] width 121 height 12
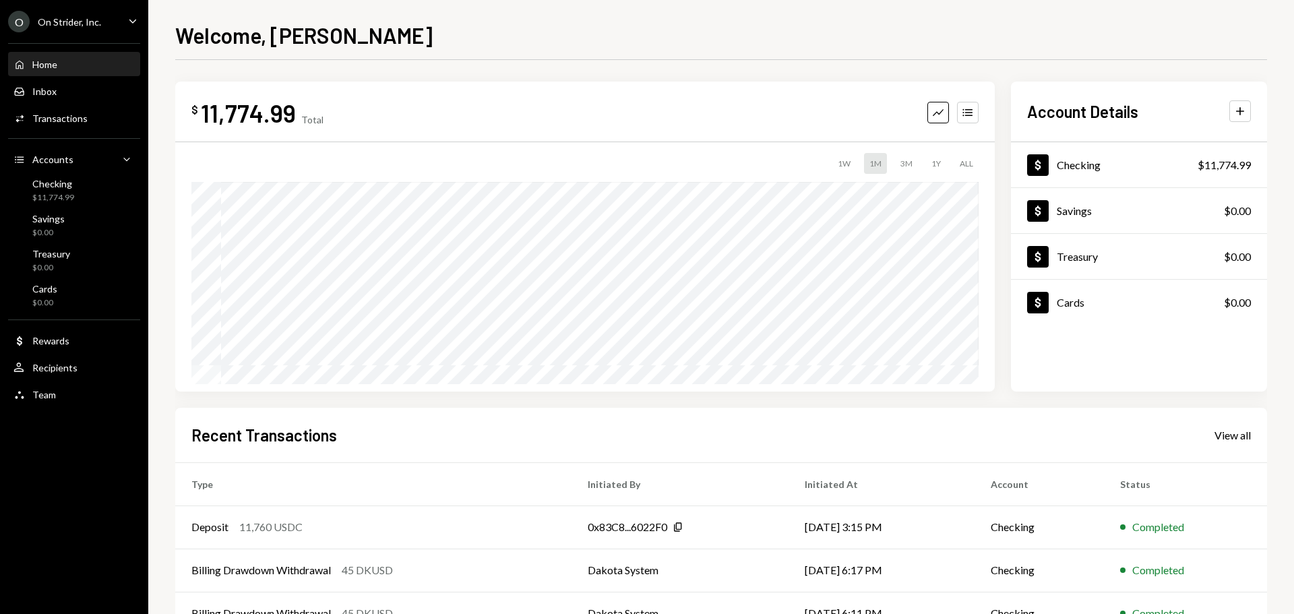
click at [1004, 127] on div "$ 11,774.99 Total Graph Accounts 1W 1M 3M 1Y ALL Account Details Plus Dollar Ch…" at bounding box center [721, 237] width 1092 height 310
click at [47, 114] on div "Transactions" at bounding box center [59, 118] width 55 height 11
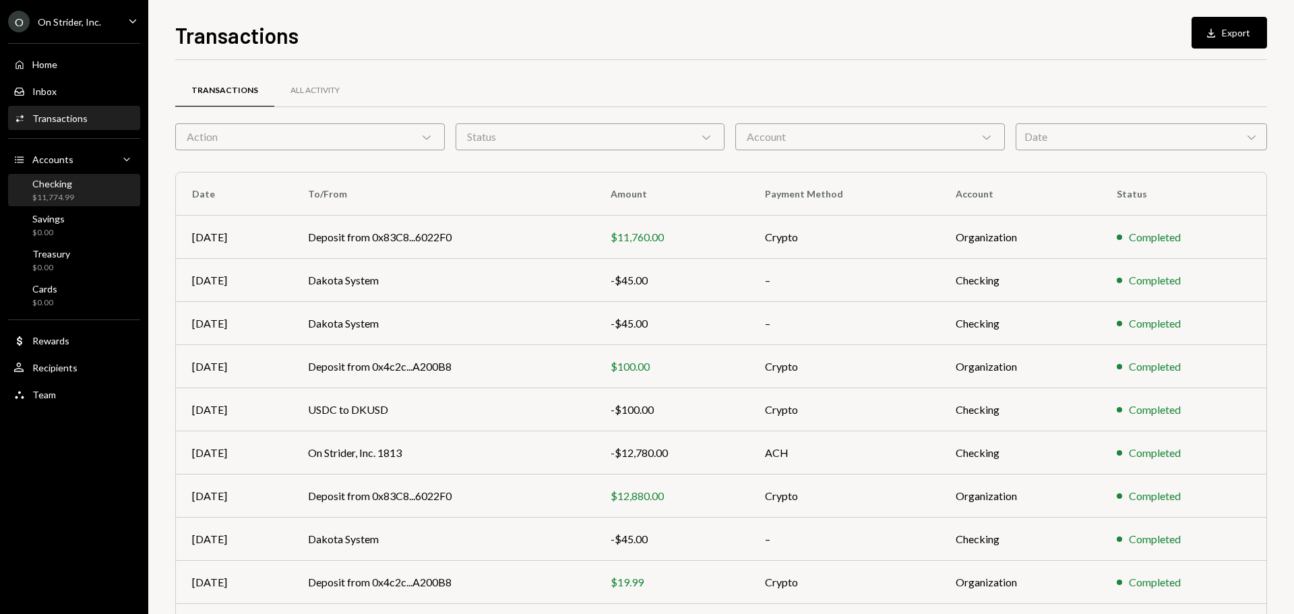
click at [73, 187] on div "Checking" at bounding box center [53, 183] width 42 height 11
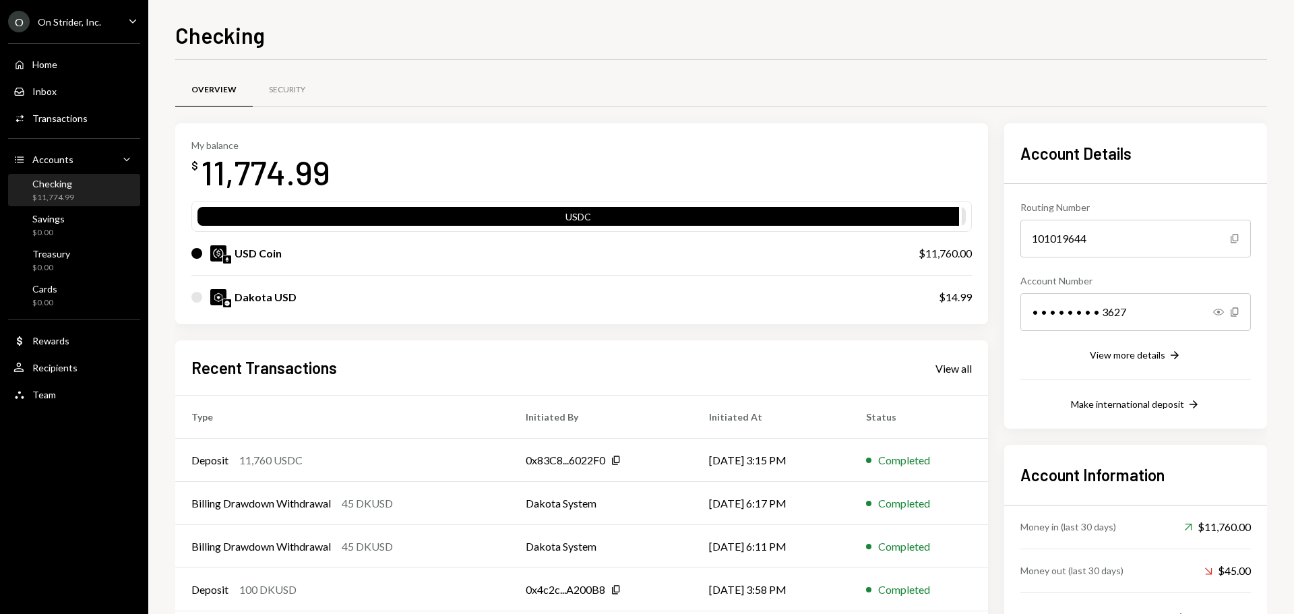
click at [998, 118] on div "Overview Security" at bounding box center [721, 98] width 1092 height 50
click at [993, 235] on div "My balance $ 11,774.99 USDC USD Coin $11,760.00 Dakota USD $14.99 Recent Transa…" at bounding box center [721, 388] width 1092 height 531
click at [290, 82] on div "Security" at bounding box center [287, 91] width 69 height 32
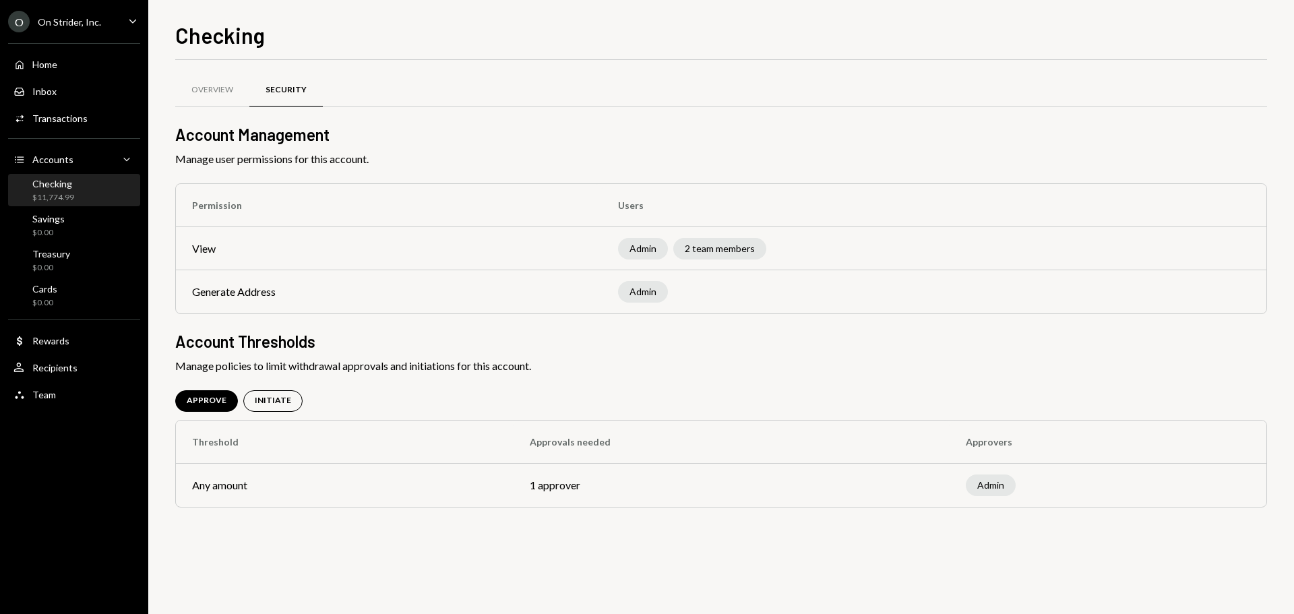
click at [447, 255] on td "View" at bounding box center [389, 248] width 426 height 43
click at [648, 293] on div "Admin" at bounding box center [643, 292] width 50 height 22
drag, startPoint x: 578, startPoint y: 487, endPoint x: 562, endPoint y: 484, distance: 16.5
click at [578, 487] on td "1 approver" at bounding box center [732, 485] width 436 height 43
click at [263, 398] on div "INITIATE" at bounding box center [273, 400] width 36 height 11
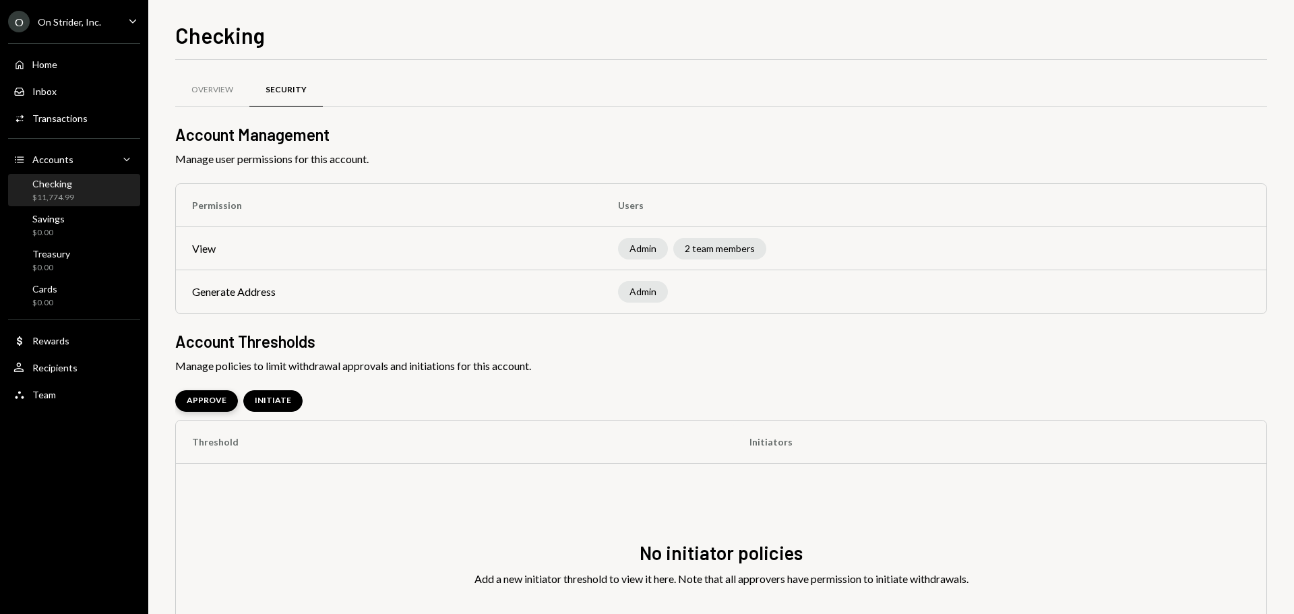
click at [209, 400] on div "APPROVE" at bounding box center [207, 400] width 40 height 11
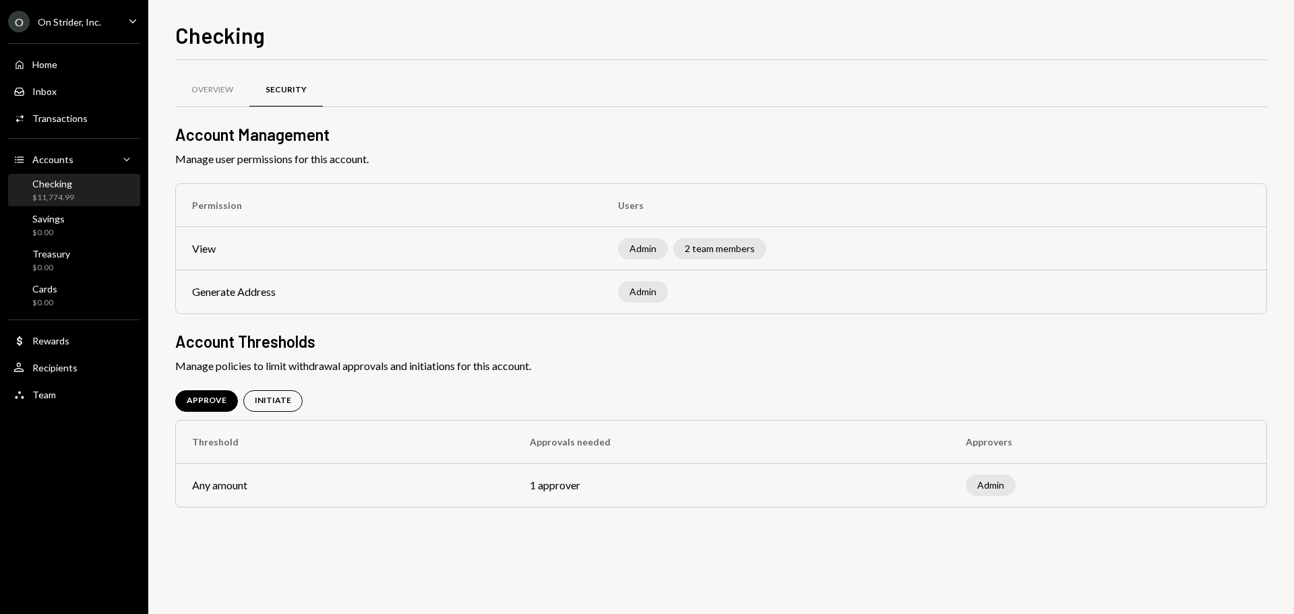
click at [648, 388] on div "Overview Security Account Management Manage user permissions for this account. …" at bounding box center [721, 308] width 1092 height 453
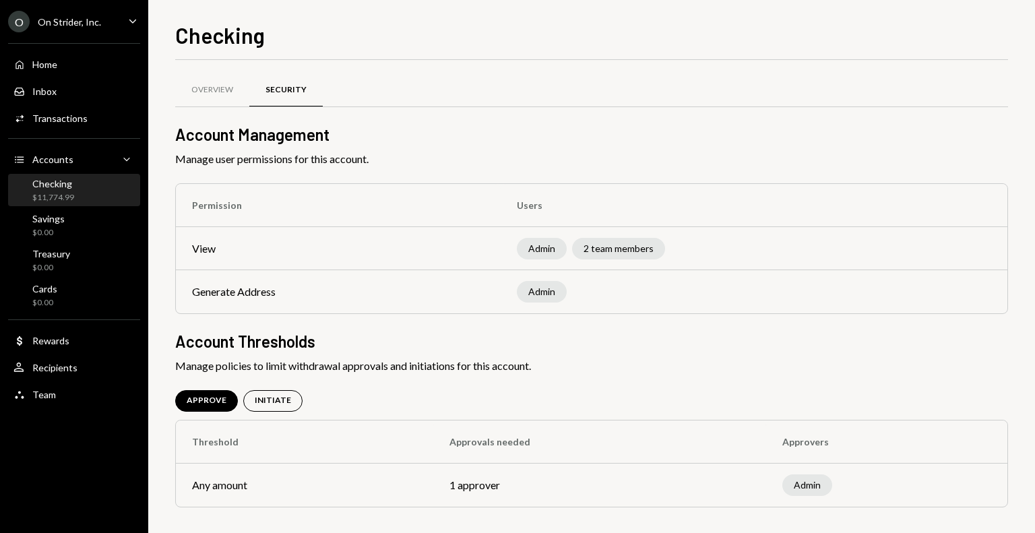
click at [73, 197] on div "Checking $11,774.99" at bounding box center [73, 191] width 121 height 26
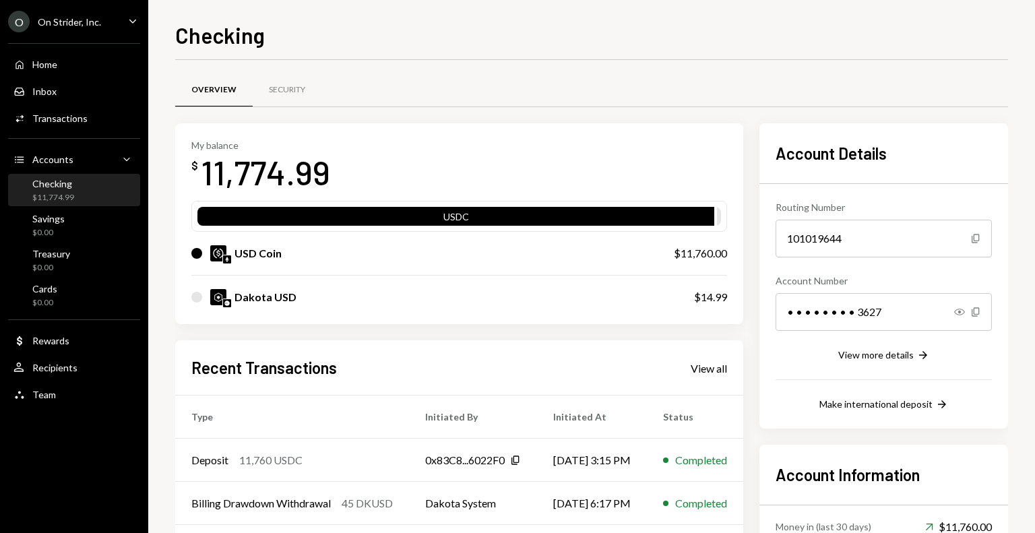
click at [763, 164] on div "My balance $ 11,774.99 USDC USD Coin $11,760.00 Dakota USD $14.99 Recent Transa…" at bounding box center [591, 388] width 833 height 531
click at [769, 296] on div "My balance $ 11,774.99 USDC USD Coin $11,760.00 Dakota USD $14.99 Recent Transa…" at bounding box center [591, 388] width 833 height 531
click at [274, 91] on div "Security" at bounding box center [287, 89] width 36 height 11
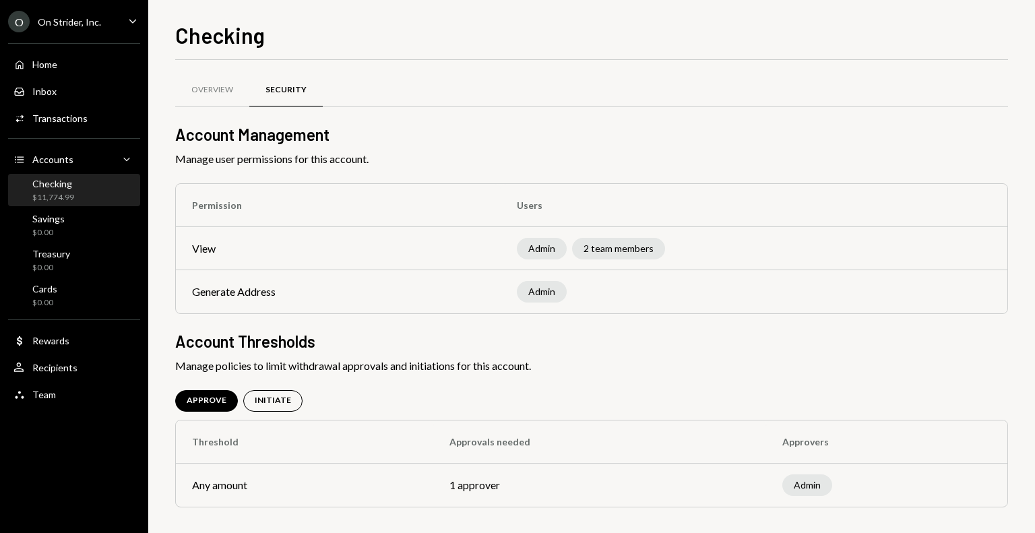
click at [680, 250] on div "Admin 2 team members" at bounding box center [754, 249] width 474 height 22
click at [604, 245] on div "2 team members" at bounding box center [618, 249] width 93 height 22
click at [751, 243] on div "Admin 2 team members" at bounding box center [754, 249] width 474 height 22
click at [64, 193] on div "$11,774.99" at bounding box center [53, 197] width 42 height 11
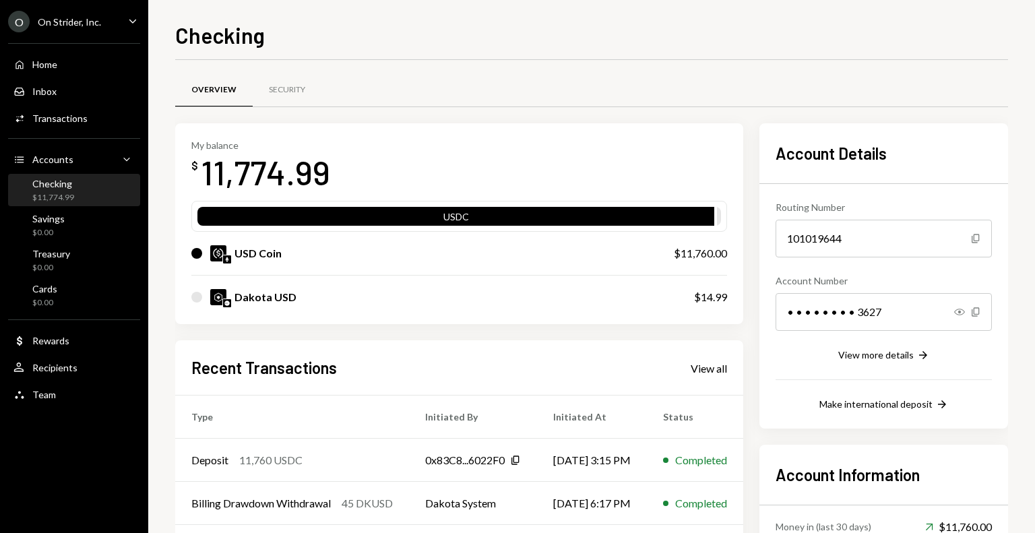
click at [769, 117] on div "Overview Security" at bounding box center [591, 98] width 833 height 50
